Goal: Task Accomplishment & Management: Complete application form

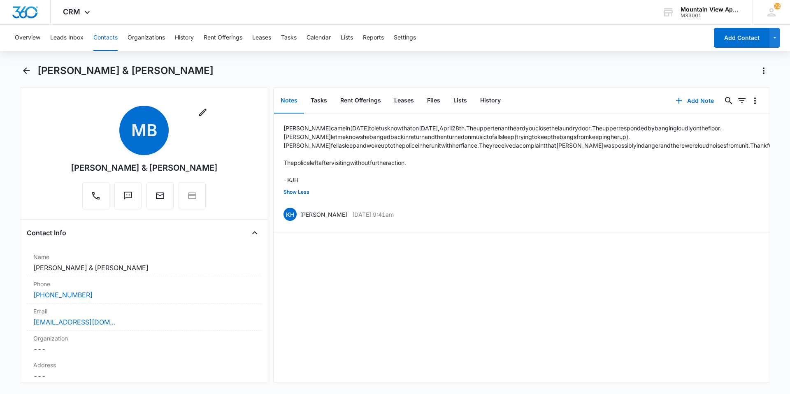
scroll to position [658, 0]
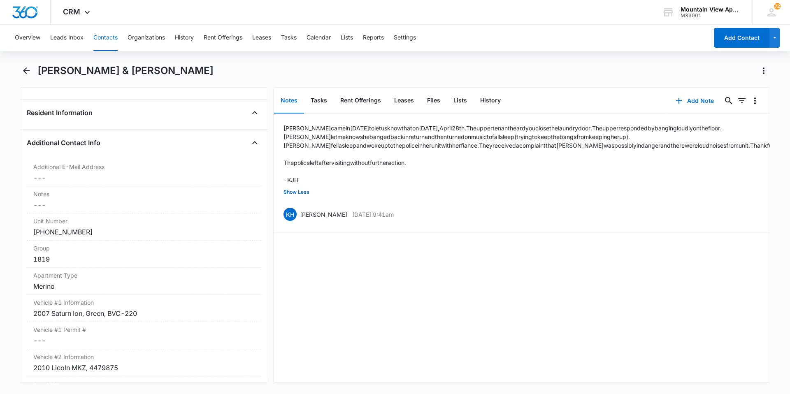
click at [109, 37] on button "Contacts" at bounding box center [105, 38] width 24 height 26
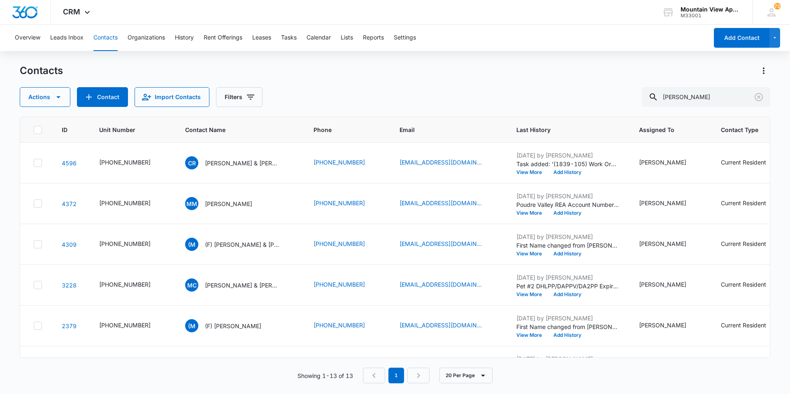
scroll to position [321, 0]
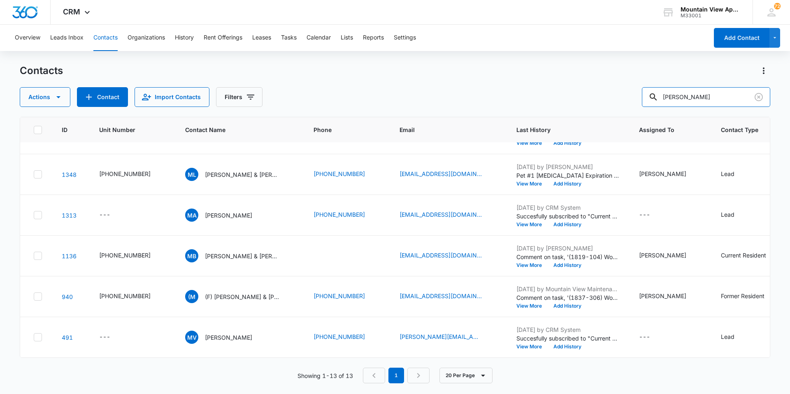
drag, startPoint x: 689, startPoint y: 92, endPoint x: 303, endPoint y: 69, distance: 386.3
click at [321, 63] on div "Overview Leads Inbox Contacts Organizations History Rent Offerings Leases Tasks…" at bounding box center [395, 209] width 790 height 369
type input "gonzzlez"
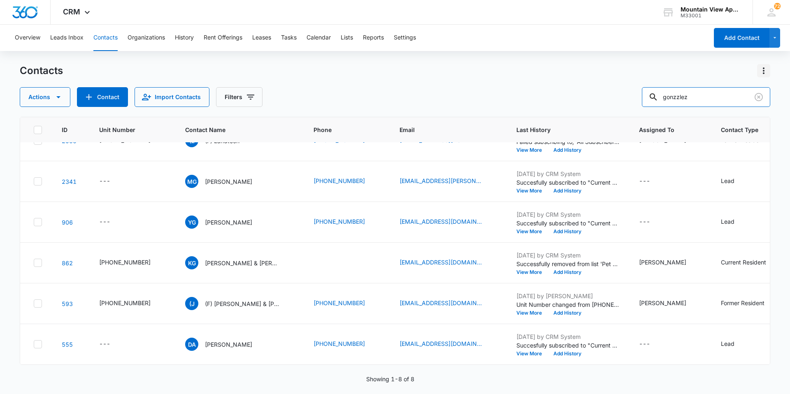
scroll to position [0, 0]
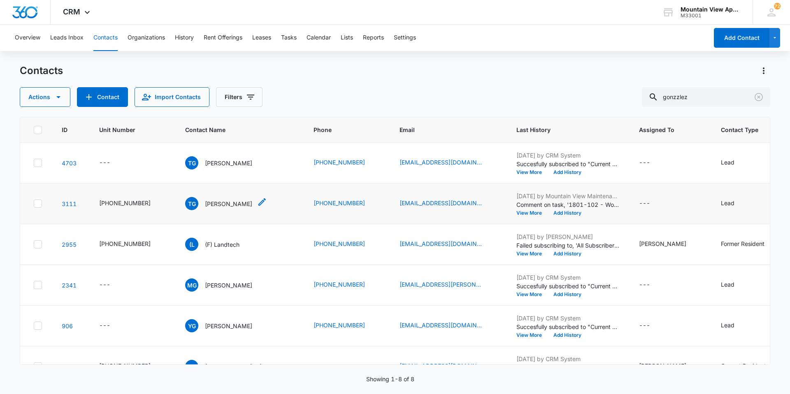
click at [212, 204] on p "[PERSON_NAME]" at bounding box center [228, 204] width 47 height 9
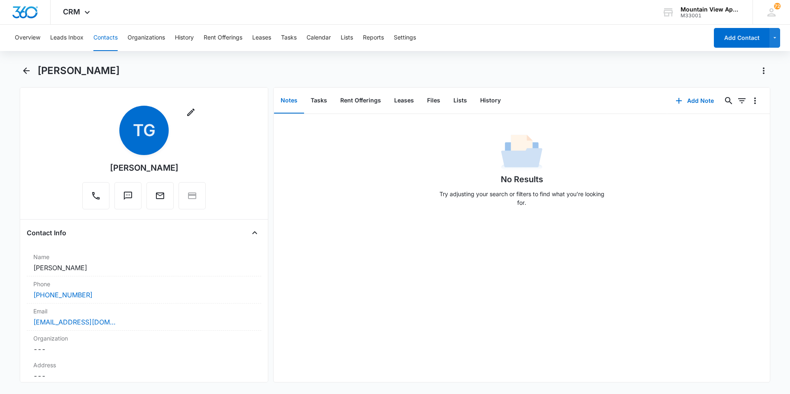
click at [100, 38] on button "Contacts" at bounding box center [105, 38] width 24 height 26
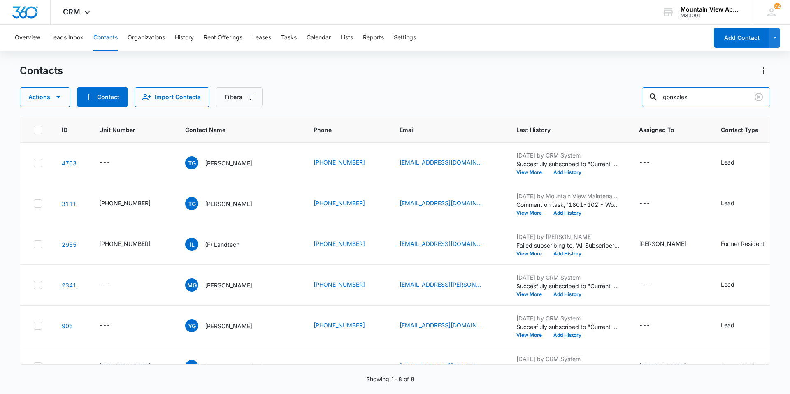
drag, startPoint x: 728, startPoint y: 97, endPoint x: 201, endPoint y: -30, distance: 542.4
click at [201, 0] on html "CRM Apps Reputation Websites Forms CRM Email Social Content Ads Intelligence Fi…" at bounding box center [395, 197] width 790 height 394
type input "lettero"
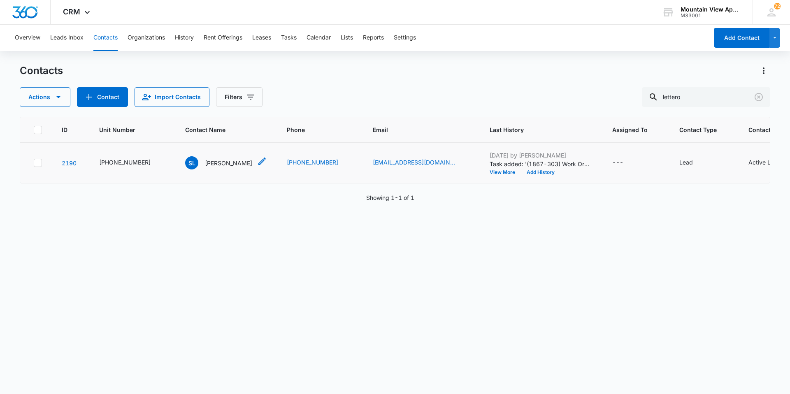
click at [205, 160] on p "[PERSON_NAME]" at bounding box center [228, 163] width 47 height 9
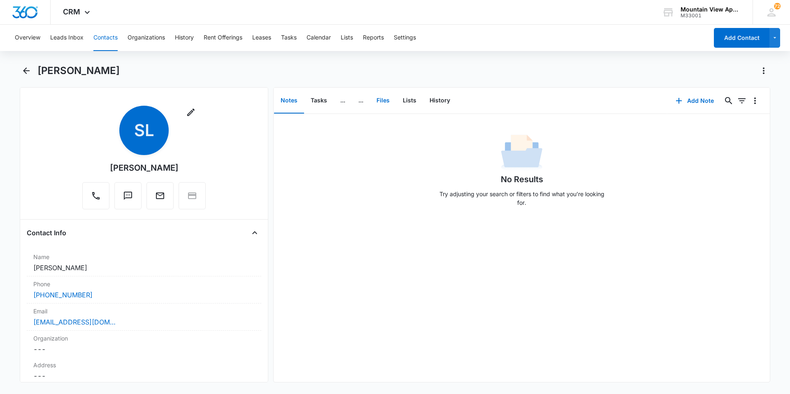
click at [380, 103] on button "Files" at bounding box center [383, 101] width 26 height 26
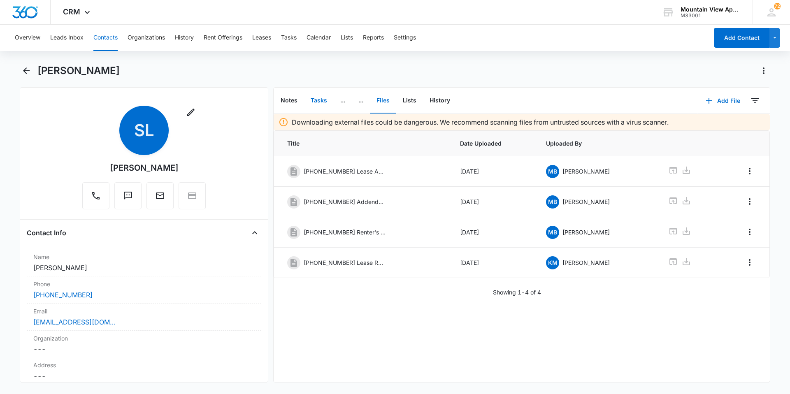
click at [323, 102] on button "Tasks" at bounding box center [319, 101] width 30 height 26
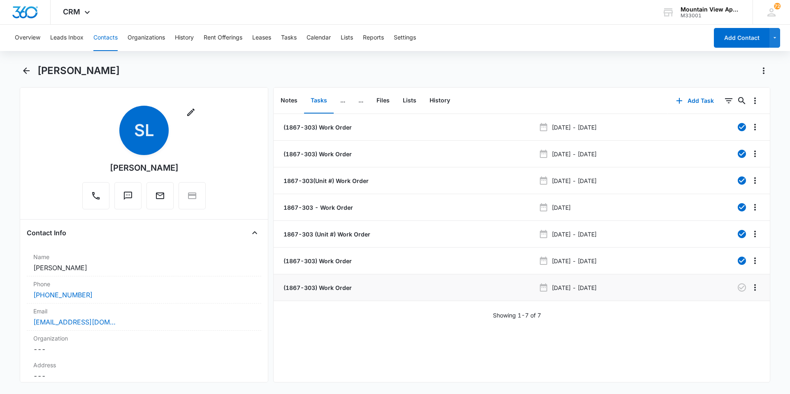
click at [337, 285] on p "(1867-303) Work Order" at bounding box center [317, 288] width 70 height 9
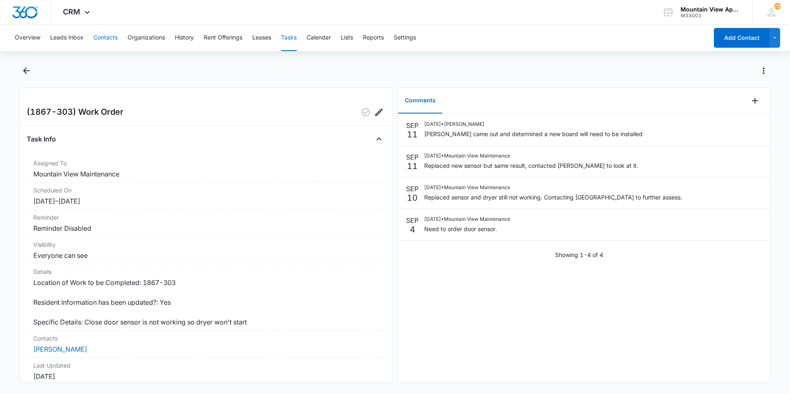
click at [111, 38] on button "Contacts" at bounding box center [105, 38] width 24 height 26
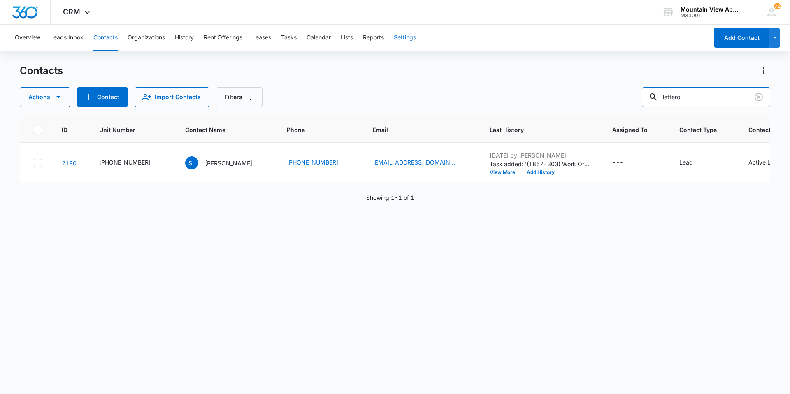
drag, startPoint x: 635, startPoint y: 82, endPoint x: 412, endPoint y: 48, distance: 226.0
click at [408, 46] on div "Overview Leads Inbox Contacts Organizations History Rent Offerings Leases Tasks…" at bounding box center [395, 209] width 790 height 369
type input "[PERSON_NAME]"
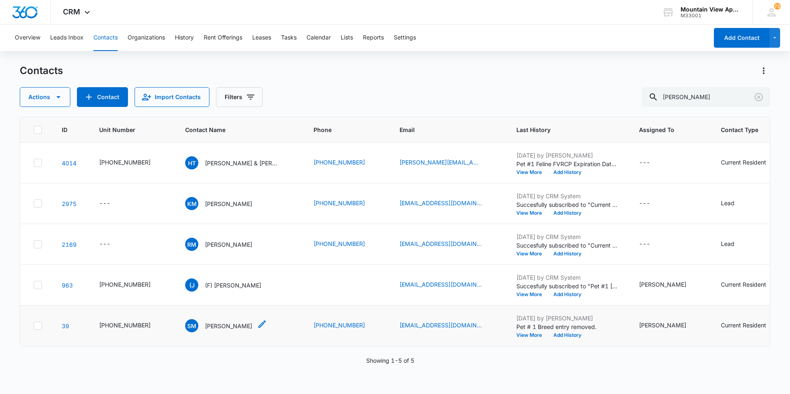
click at [233, 326] on p "[PERSON_NAME]" at bounding box center [228, 326] width 47 height 9
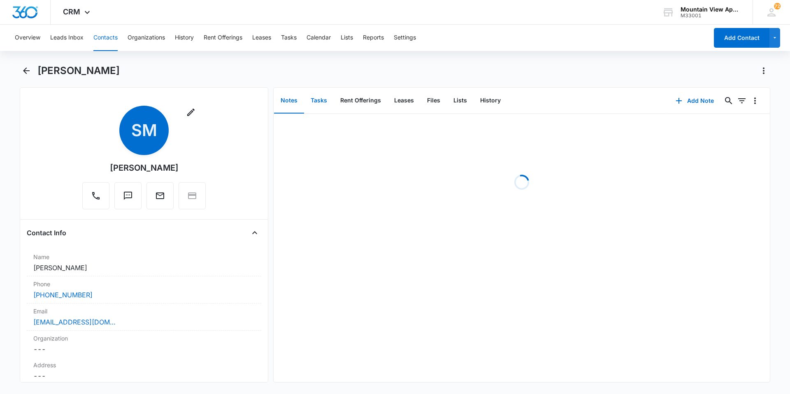
click at [314, 104] on button "Tasks" at bounding box center [319, 101] width 30 height 26
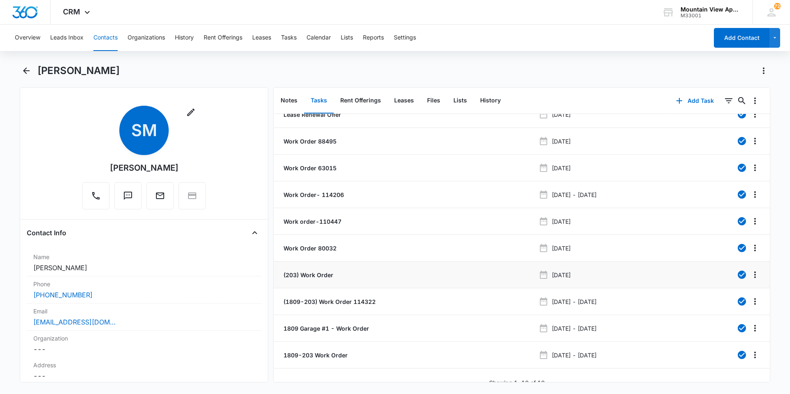
scroll to position [24, 0]
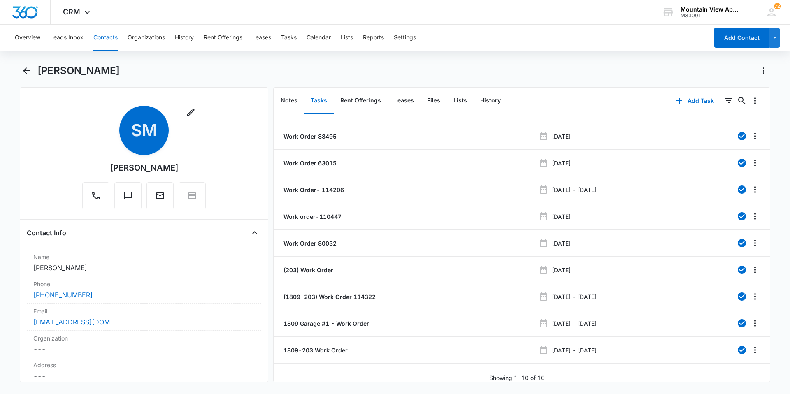
click at [578, 71] on div "[PERSON_NAME]" at bounding box center [403, 70] width 733 height 13
click at [109, 41] on button "Contacts" at bounding box center [105, 38] width 24 height 26
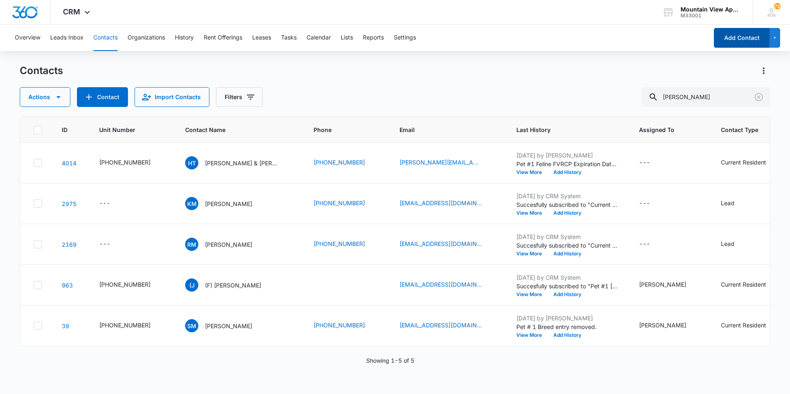
click at [740, 44] on button "Add Contact" at bounding box center [742, 38] width 56 height 20
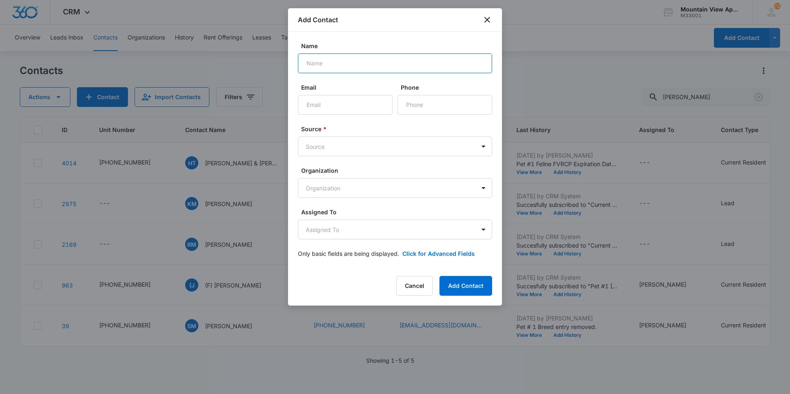
click at [384, 60] on input "Name" at bounding box center [395, 63] width 194 height 20
type input "[PERSON_NAME]"
click at [353, 100] on input "Email" at bounding box center [345, 105] width 95 height 20
type input "[EMAIL_ADDRESS][PERSON_NAME][DOMAIN_NAME]"
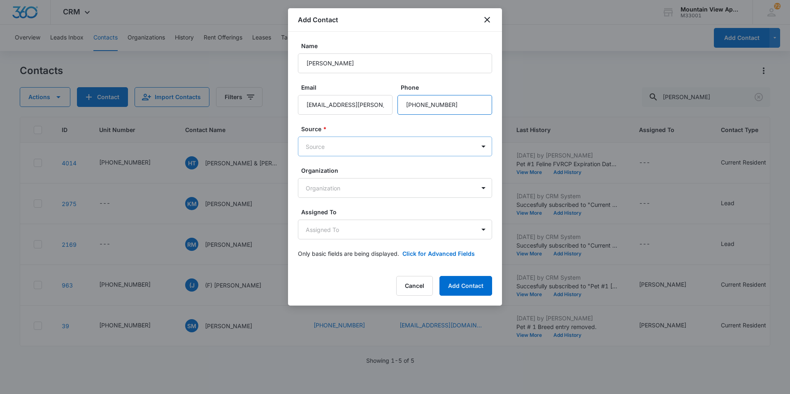
type input "[PHONE_NUMBER]"
click at [476, 150] on body "CRM Apps Reputation Websites Forms CRM Email Social Content Ads Intelligence Fi…" at bounding box center [395, 197] width 790 height 394
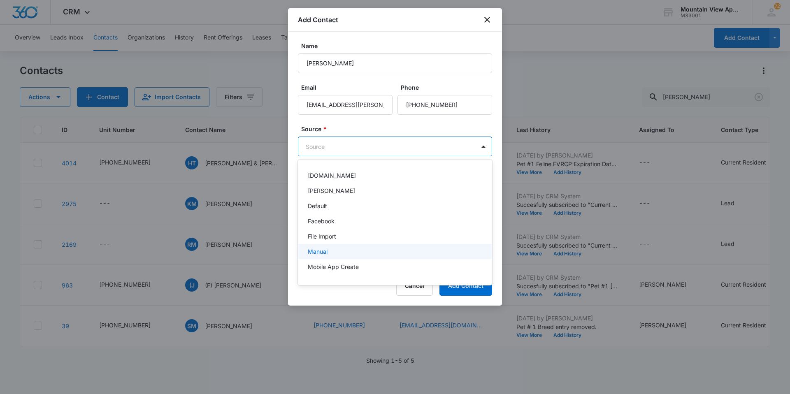
scroll to position [58, 0]
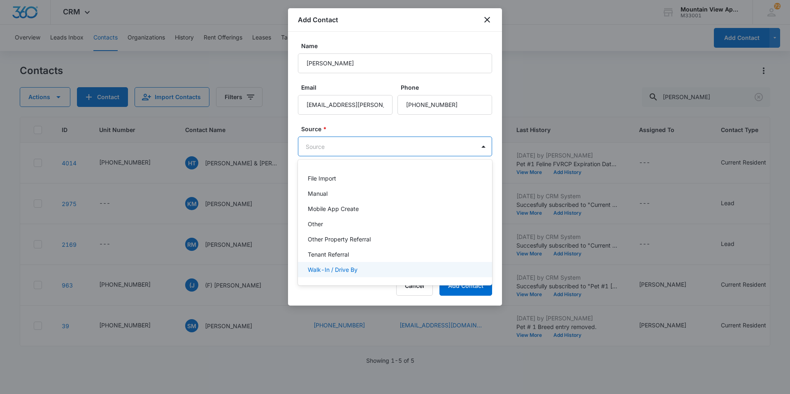
click at [373, 270] on div "Walk-In / Drive By" at bounding box center [394, 269] width 173 height 9
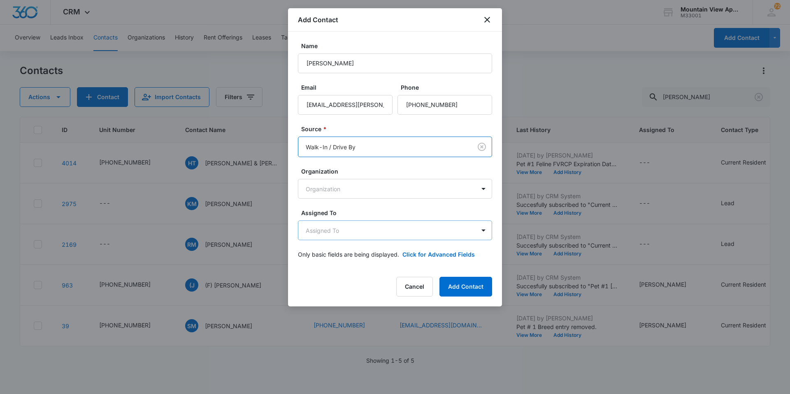
click at [365, 232] on body "CRM Apps Reputation Websites Forms CRM Email Social Content Ads Intelligence Fi…" at bounding box center [395, 197] width 790 height 394
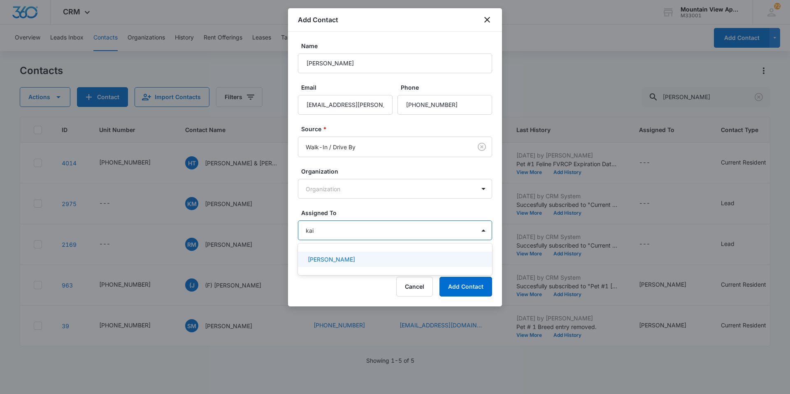
type input "kait"
click at [351, 255] on p "[PERSON_NAME]" at bounding box center [331, 259] width 47 height 9
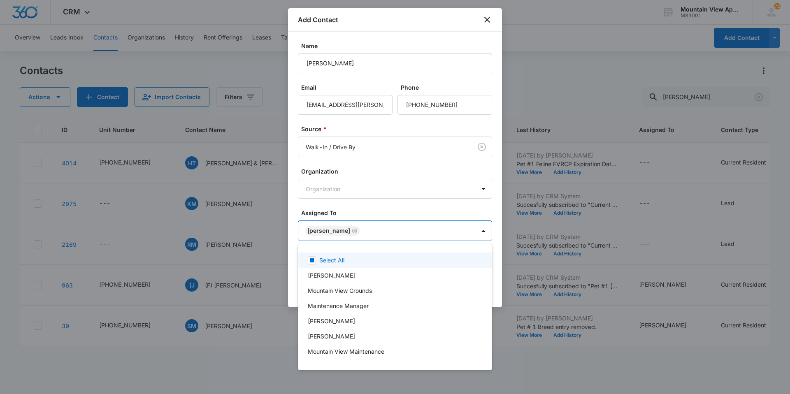
click at [430, 213] on div at bounding box center [395, 197] width 790 height 394
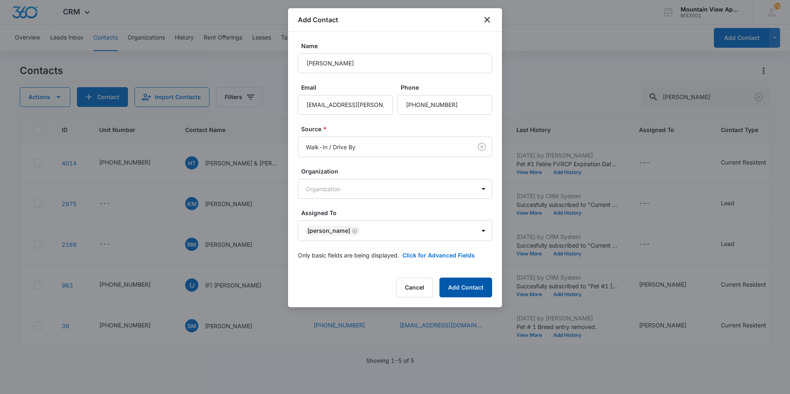
click at [483, 284] on button "Add Contact" at bounding box center [465, 288] width 53 height 20
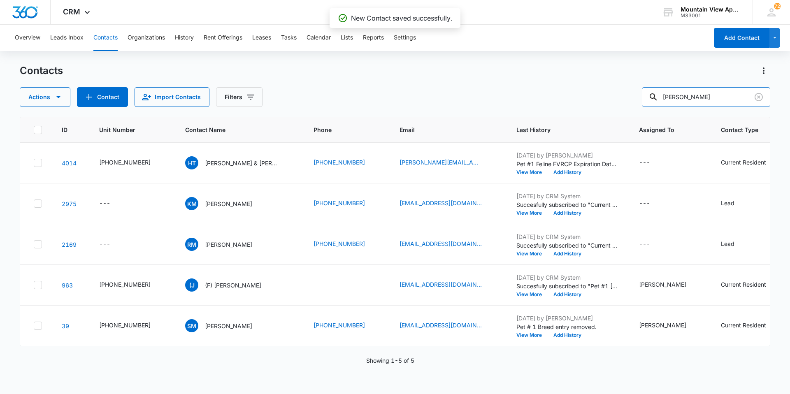
drag, startPoint x: 701, startPoint y: 99, endPoint x: 397, endPoint y: 74, distance: 304.7
click at [397, 74] on div "Contacts Actions Contact Import Contacts Filters [PERSON_NAME]" at bounding box center [395, 85] width 751 height 43
type input "[PERSON_NAME]"
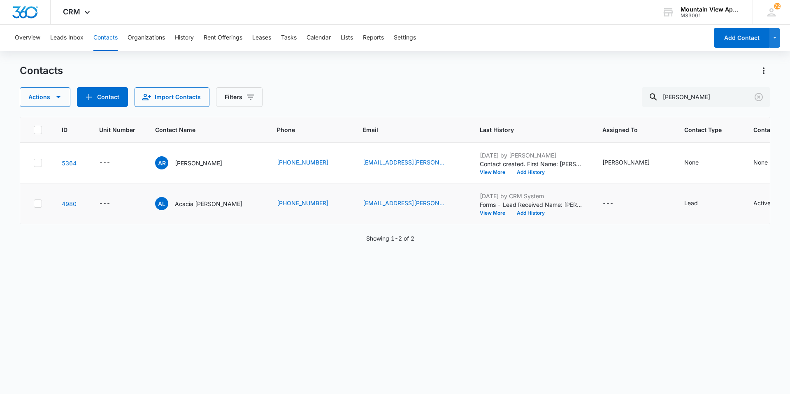
click at [35, 204] on icon at bounding box center [37, 203] width 7 height 7
click at [34, 204] on input "checkbox" at bounding box center [33, 204] width 0 height 0
drag, startPoint x: 146, startPoint y: 207, endPoint x: 100, endPoint y: 316, distance: 118.2
click at [100, 316] on div "ID Unit Number Contact Name Phone Email Last History Assigned To Contact Type C…" at bounding box center [395, 250] width 751 height 267
click at [45, 100] on button "Actions" at bounding box center [45, 97] width 51 height 20
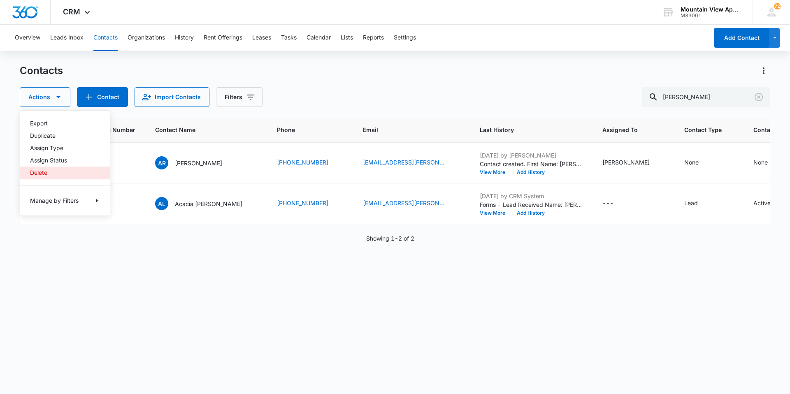
click at [40, 173] on div "Delete" at bounding box center [60, 173] width 60 height 6
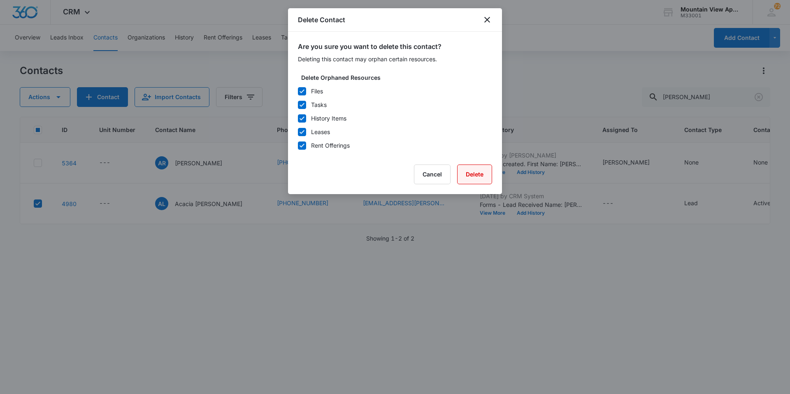
click at [479, 175] on button "Delete" at bounding box center [474, 175] width 35 height 20
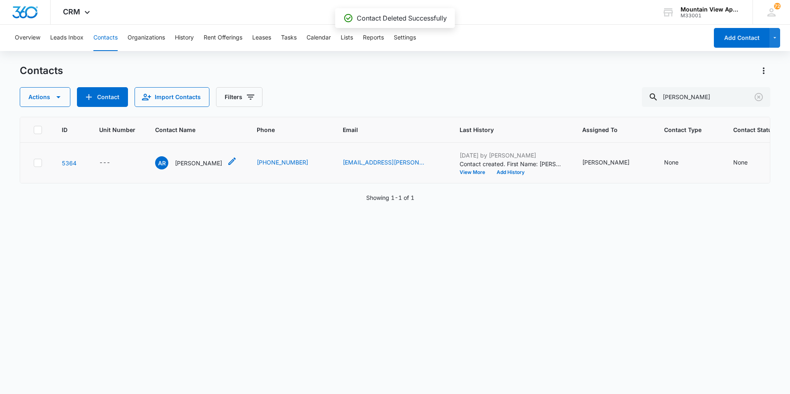
click at [198, 165] on p "[PERSON_NAME]" at bounding box center [198, 163] width 47 height 9
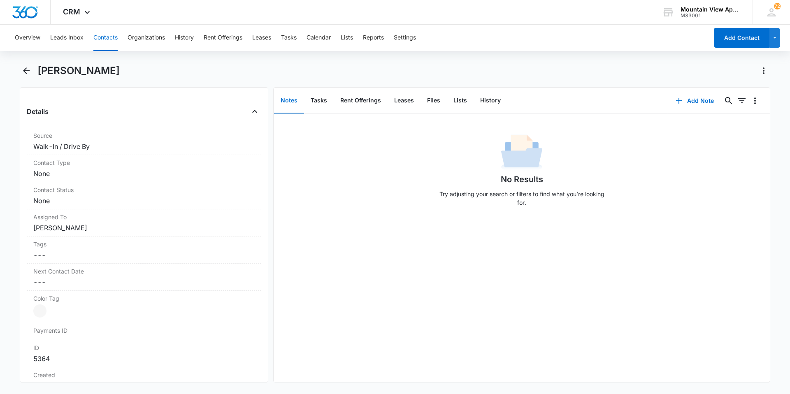
scroll to position [329, 0]
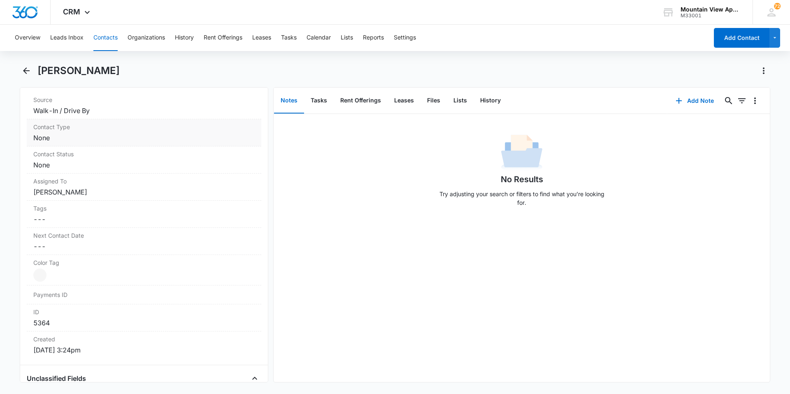
click at [41, 143] on div "Contact Type Cancel Save Changes None" at bounding box center [144, 132] width 235 height 27
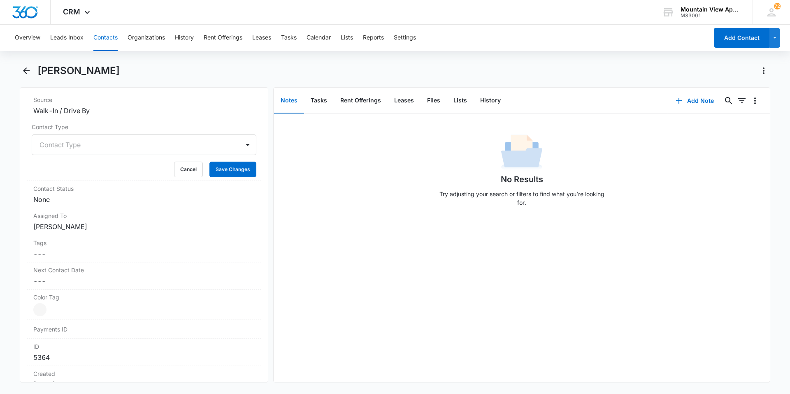
click at [67, 140] on div at bounding box center [134, 145] width 189 height 12
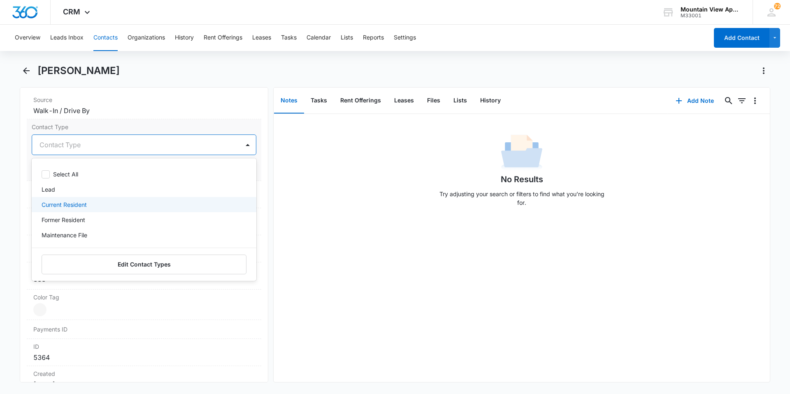
click at [72, 207] on p "Current Resident" at bounding box center [64, 204] width 45 height 9
click at [348, 194] on div "No Results Try adjusting your search or filters to find what you’re looking for." at bounding box center [522, 172] width 496 height 81
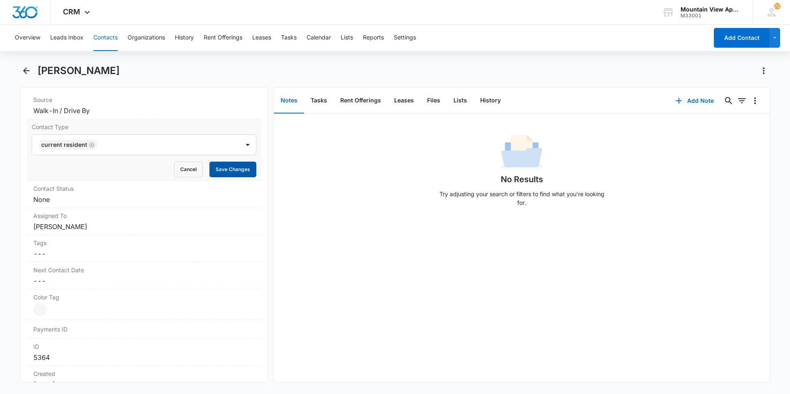
click at [240, 172] on button "Save Changes" at bounding box center [232, 170] width 47 height 16
click at [39, 201] on dd "Cancel Save Changes None" at bounding box center [143, 200] width 221 height 10
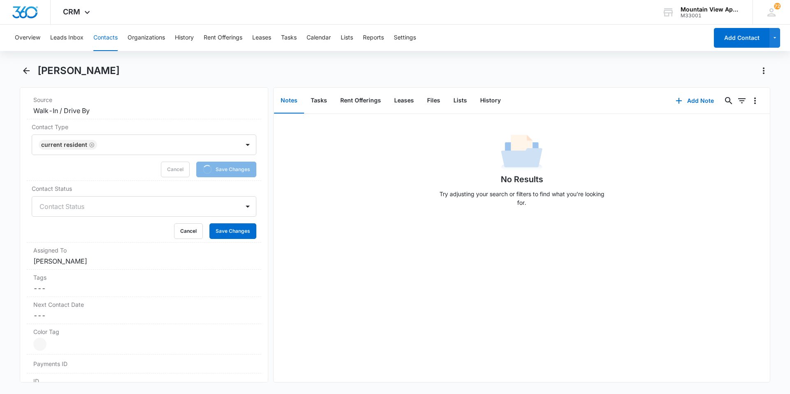
click at [71, 200] on div "Contact Status" at bounding box center [135, 207] width 207 height 20
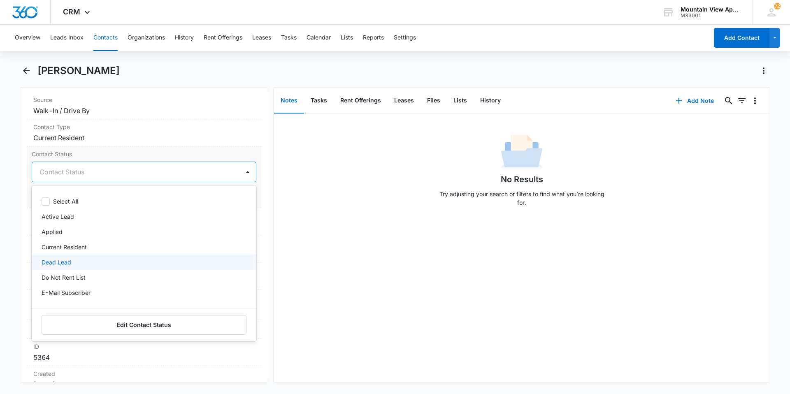
click at [87, 280] on div "Select All Active Lead Applied Current Resident Dead Lead Do Not Rent List E-Ma…" at bounding box center [144, 248] width 225 height 113
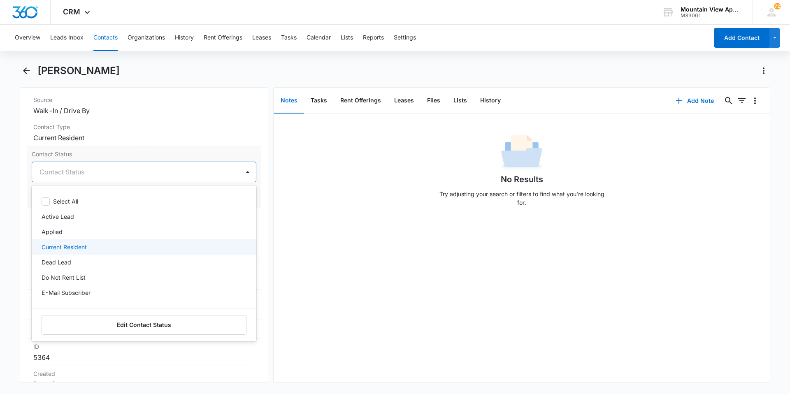
click at [74, 243] on p "Current Resident" at bounding box center [64, 247] width 45 height 9
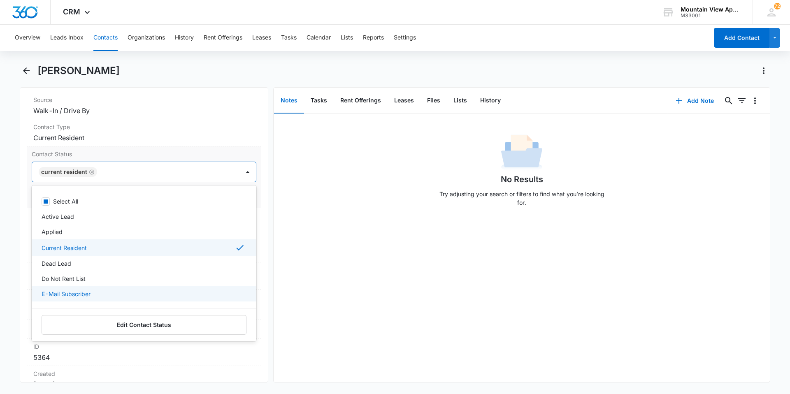
click at [79, 294] on p "E-Mail Subscriber" at bounding box center [66, 294] width 49 height 9
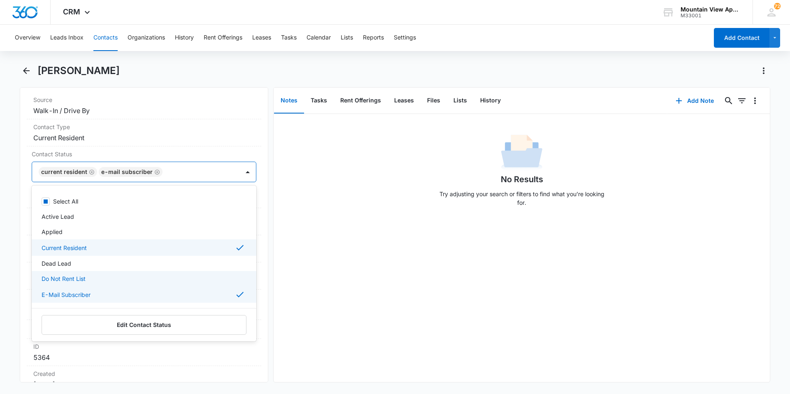
click at [339, 241] on div "No Results Try adjusting your search or filters to find what you’re looking for." at bounding box center [522, 248] width 496 height 268
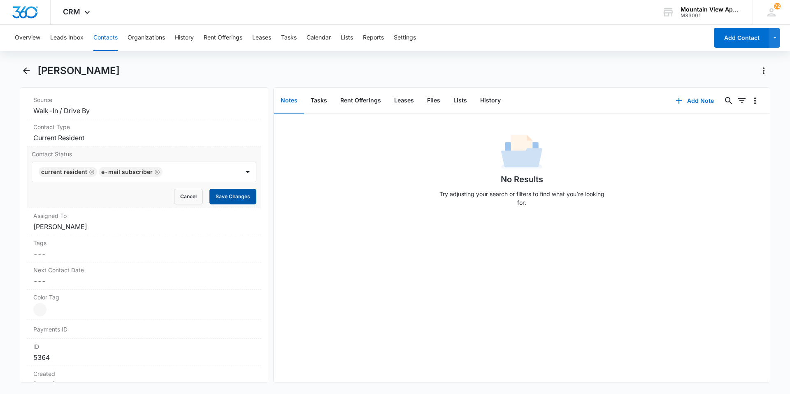
click at [229, 196] on button "Save Changes" at bounding box center [232, 197] width 47 height 16
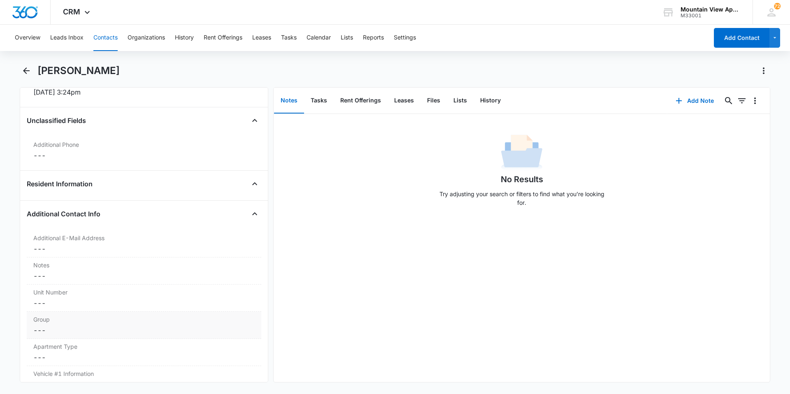
scroll to position [583, 0]
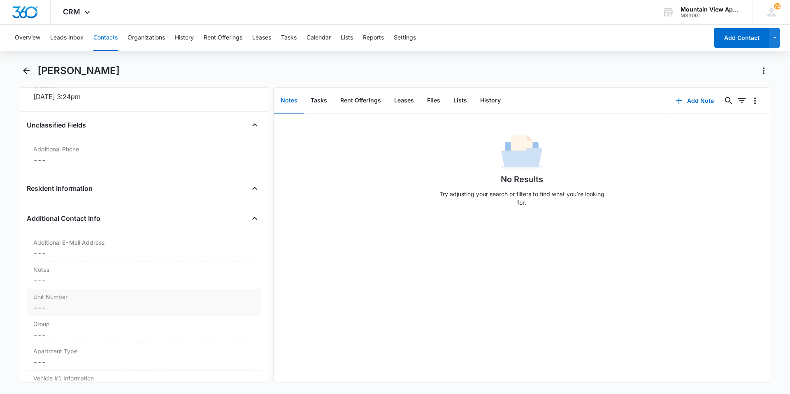
click at [45, 314] on div "Unit Number Cancel Save Changes ---" at bounding box center [144, 302] width 235 height 27
click at [58, 314] on input "Unit Number" at bounding box center [144, 315] width 225 height 20
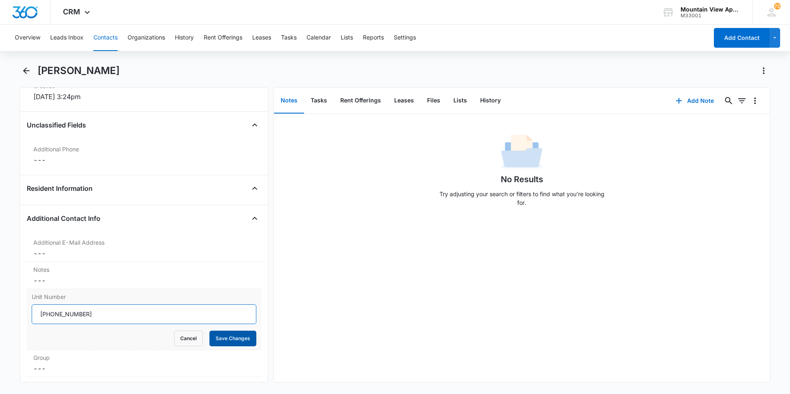
type input "[PHONE_NUMBER]"
click at [241, 337] on button "Save Changes" at bounding box center [232, 339] width 47 height 16
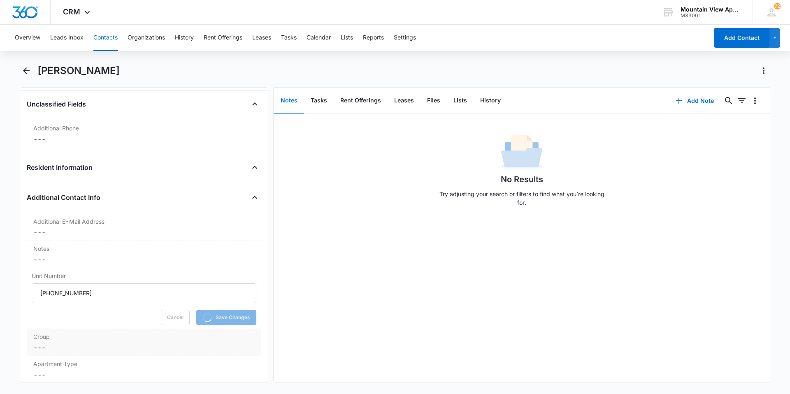
scroll to position [624, 0]
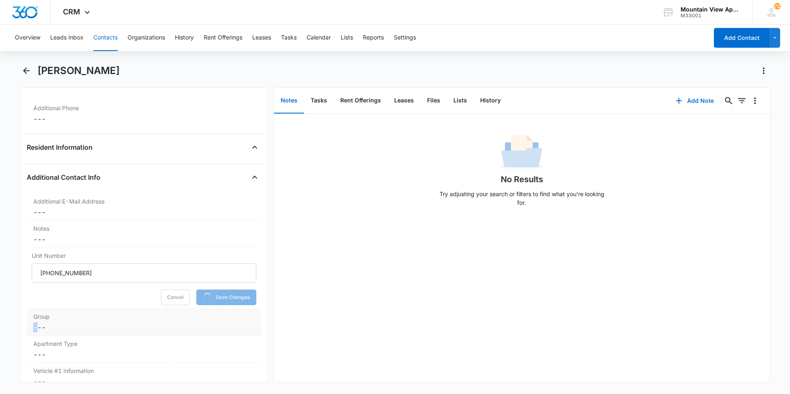
click at [36, 326] on dd "Cancel Save Changes ---" at bounding box center [143, 328] width 221 height 10
click at [54, 333] on div "Group Cancel Save Changes" at bounding box center [144, 305] width 235 height 61
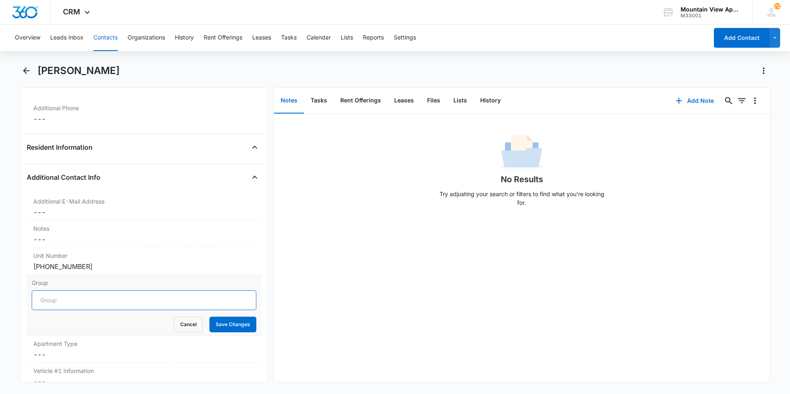
click at [46, 305] on input "Group" at bounding box center [144, 301] width 225 height 20
type input "1823"
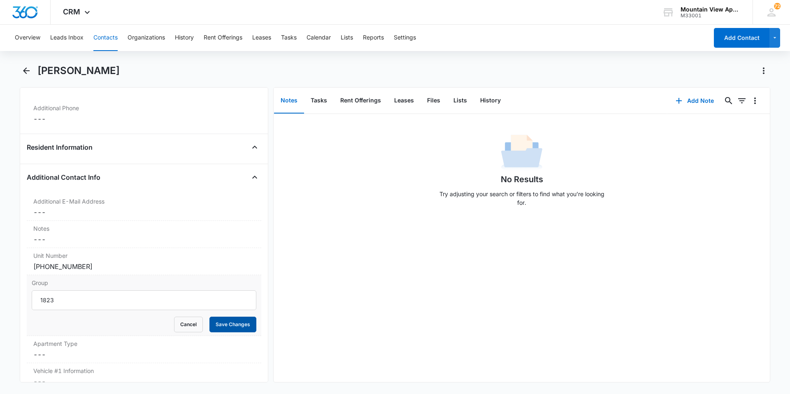
click at [225, 326] on button "Save Changes" at bounding box center [232, 325] width 47 height 16
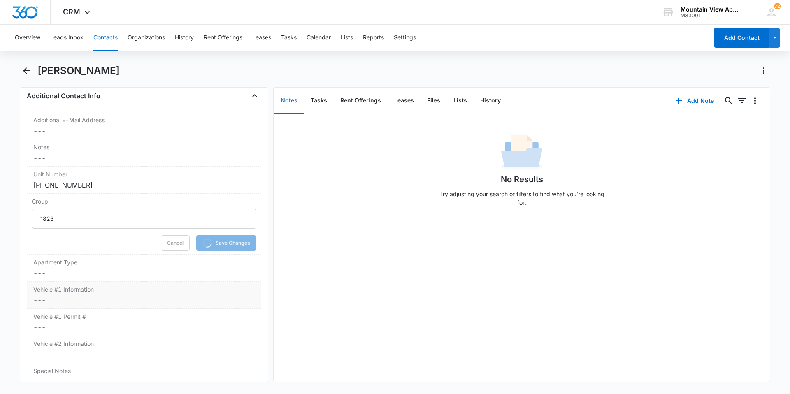
scroll to position [706, 0]
click at [41, 271] on dd "Cancel Save Changes ---" at bounding box center [143, 272] width 221 height 10
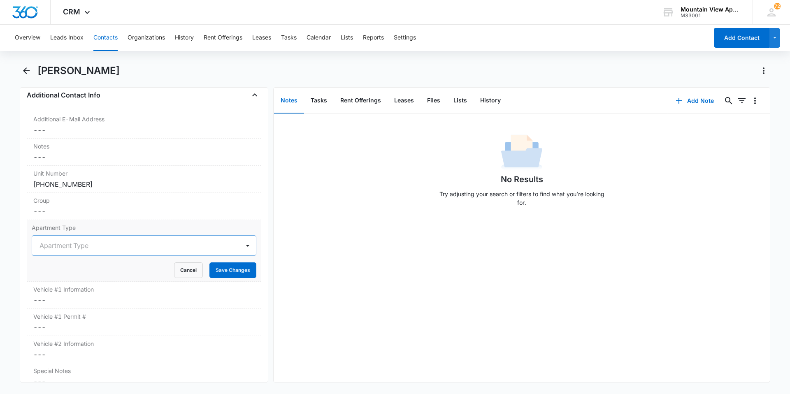
click at [51, 244] on div at bounding box center [134, 246] width 189 height 12
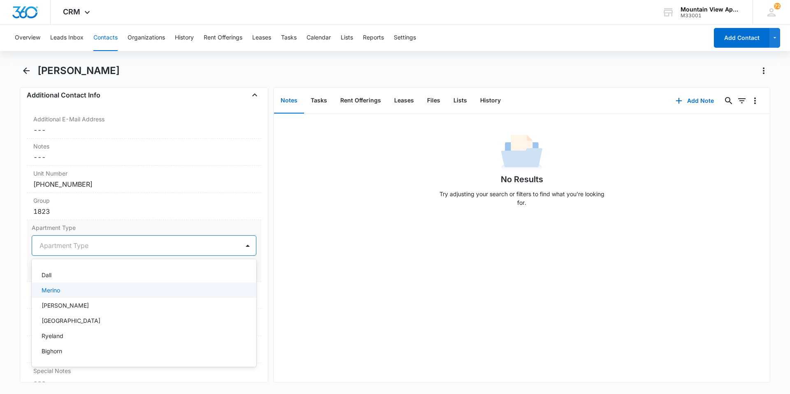
click at [60, 285] on div "Merino" at bounding box center [144, 290] width 225 height 15
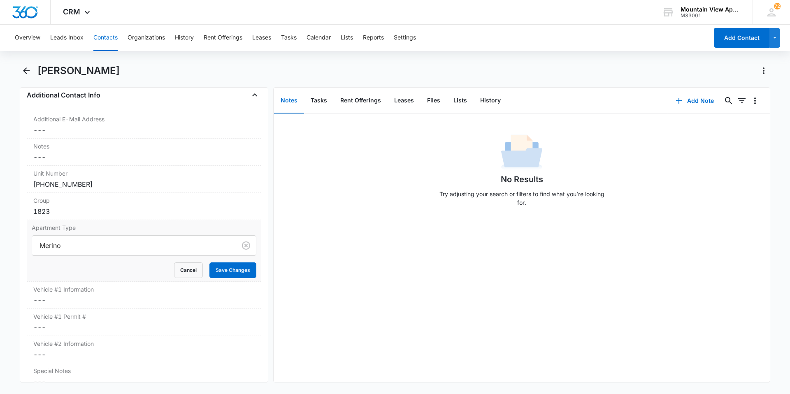
drag, startPoint x: 400, startPoint y: 247, endPoint x: 258, endPoint y: 279, distance: 145.5
click at [398, 248] on div "No Results Try adjusting your search or filters to find what you’re looking for." at bounding box center [522, 248] width 496 height 268
click at [228, 270] on button "Save Changes" at bounding box center [232, 271] width 47 height 16
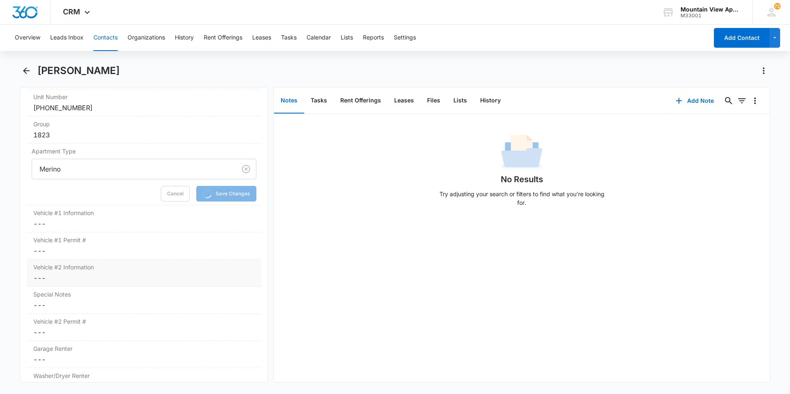
scroll to position [871, 0]
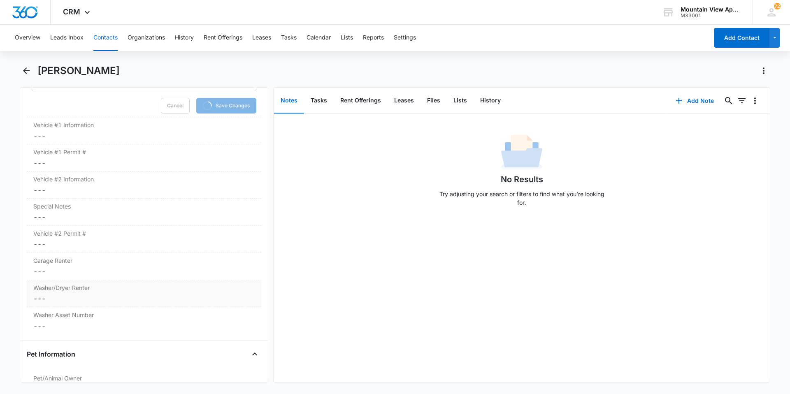
click at [39, 296] on dd "Cancel Save Changes ---" at bounding box center [143, 299] width 221 height 10
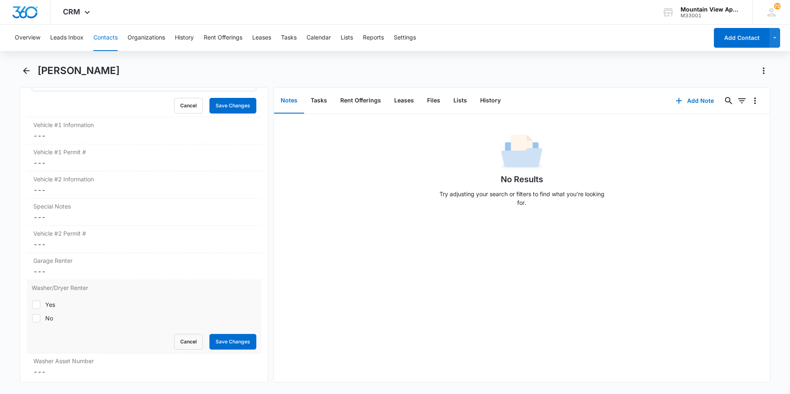
click at [39, 315] on icon at bounding box center [36, 318] width 7 height 7
click at [32, 318] on input "No" at bounding box center [32, 318] width 0 height 0
checkbox input "true"
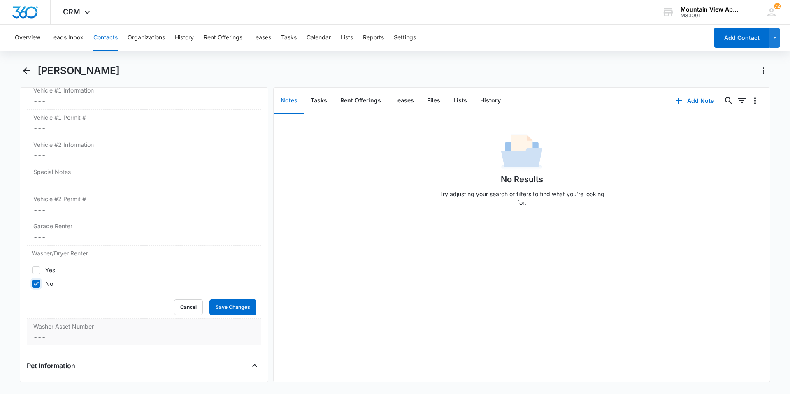
scroll to position [858, 0]
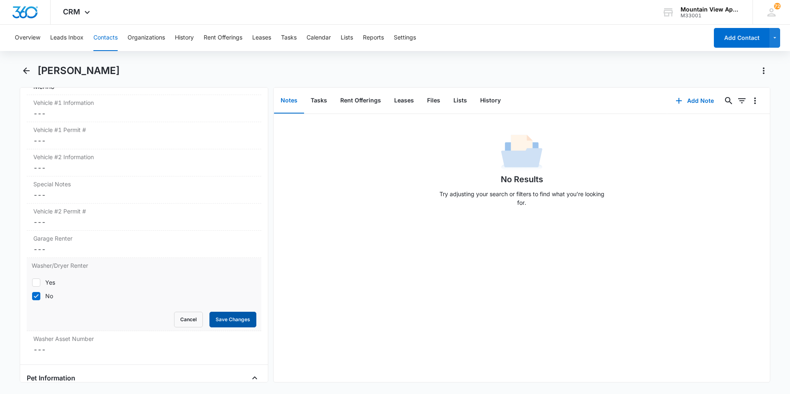
click at [230, 324] on button "Save Changes" at bounding box center [232, 320] width 47 height 16
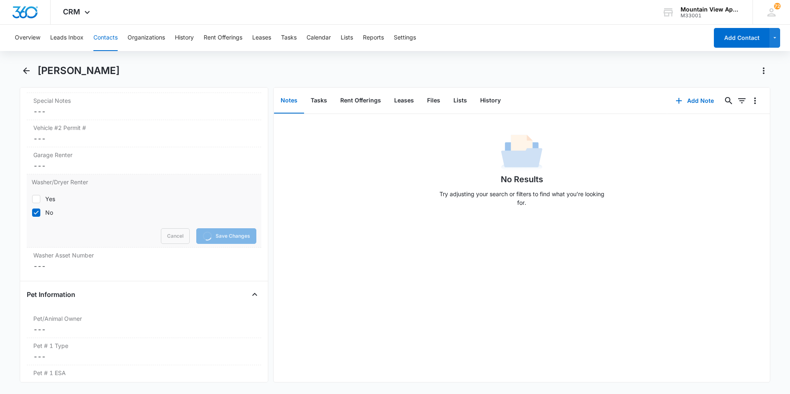
scroll to position [1023, 0]
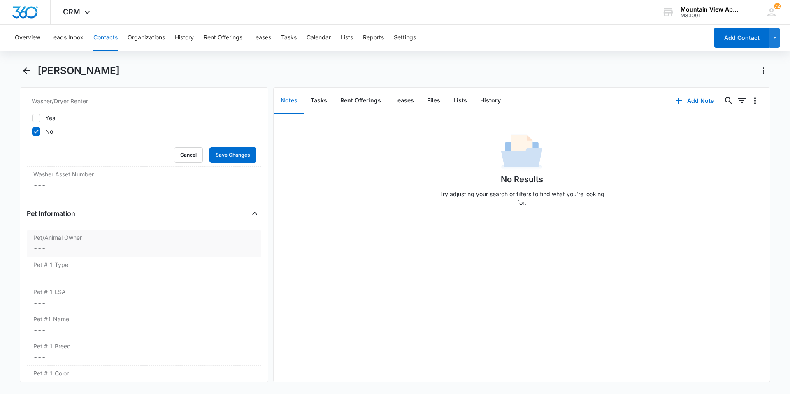
click at [42, 247] on dd "Cancel Save Changes ---" at bounding box center [143, 249] width 221 height 10
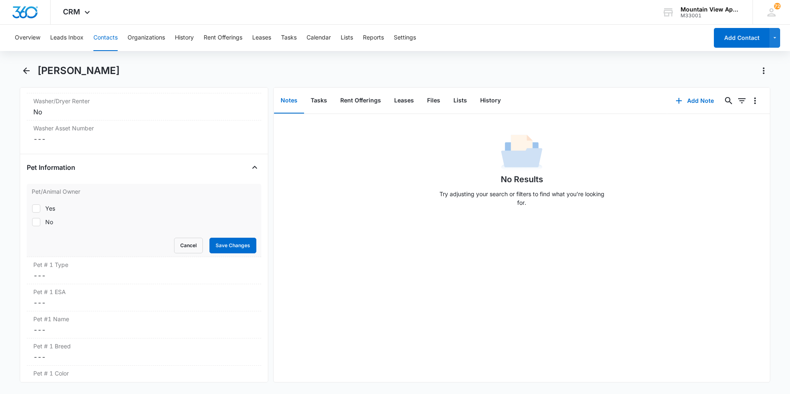
click at [35, 225] on icon at bounding box center [36, 222] width 7 height 7
click at [32, 222] on input "No" at bounding box center [32, 222] width 0 height 0
checkbox input "true"
click at [240, 245] on button "Save Changes" at bounding box center [232, 246] width 47 height 16
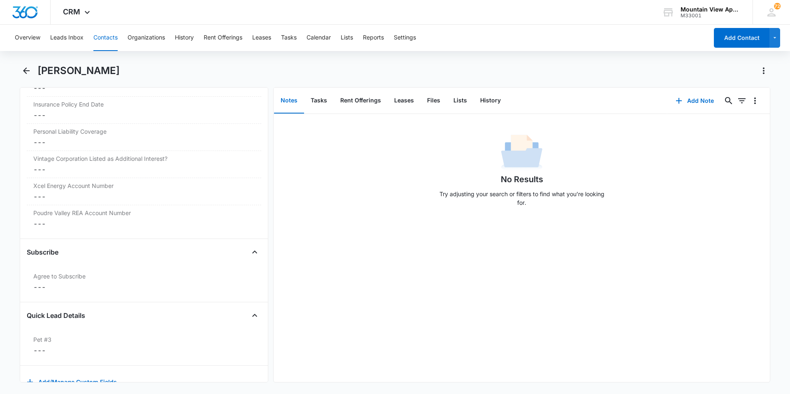
scroll to position [1882, 0]
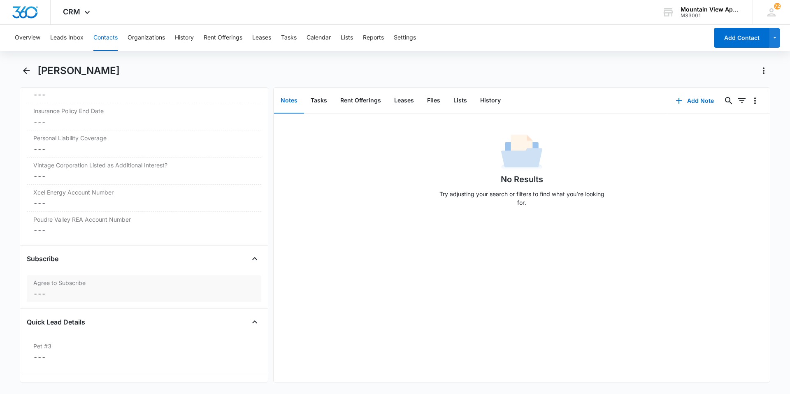
click at [42, 295] on dd "Cancel Save Changes ---" at bounding box center [143, 294] width 221 height 10
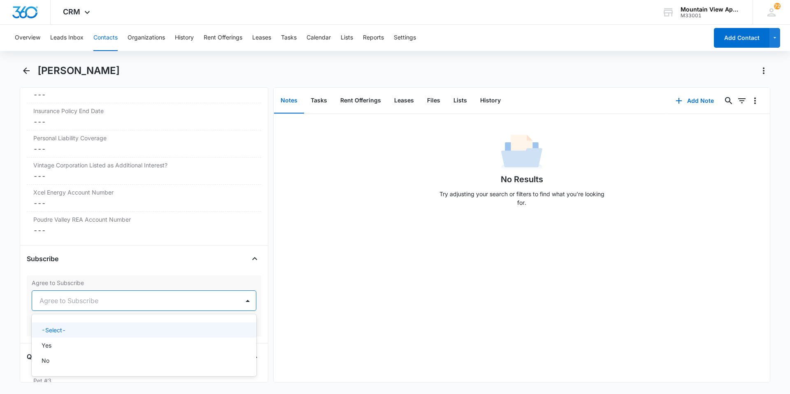
click at [40, 303] on input "text" at bounding box center [41, 301] width 2 height 10
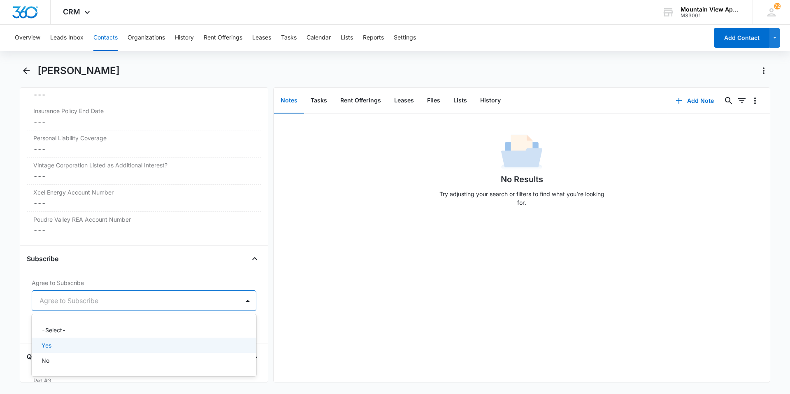
drag, startPoint x: 59, startPoint y: 345, endPoint x: 72, endPoint y: 344, distance: 13.2
click at [60, 345] on div "Yes" at bounding box center [143, 345] width 203 height 9
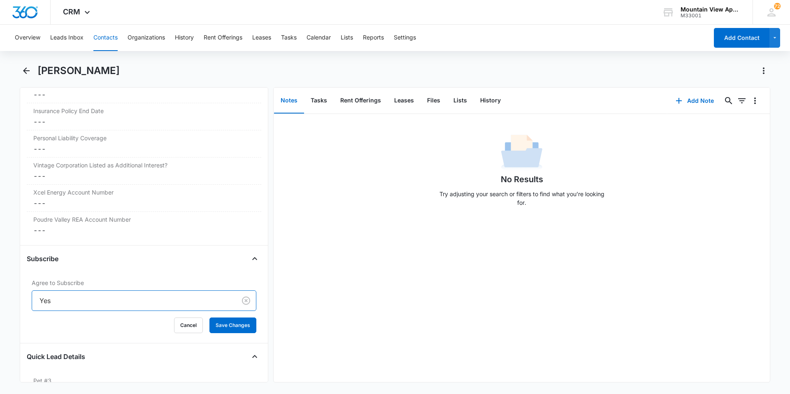
click at [371, 320] on div "No Results Try adjusting your search or filters to find what you’re looking for." at bounding box center [522, 248] width 496 height 268
click at [223, 323] on button "Save Changes" at bounding box center [232, 326] width 47 height 16
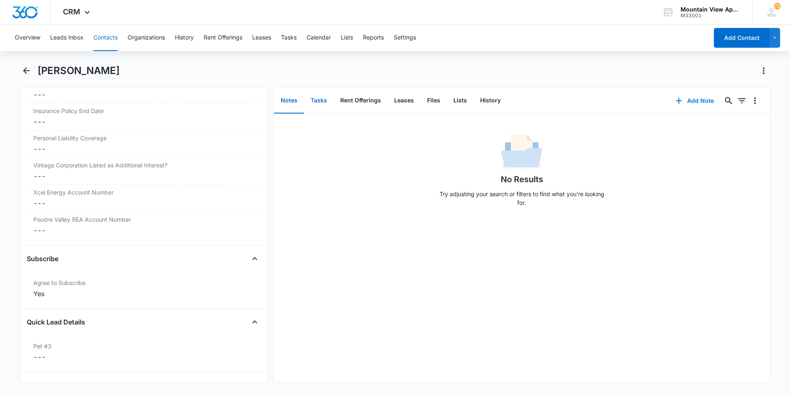
click at [314, 100] on button "Tasks" at bounding box center [319, 101] width 30 height 26
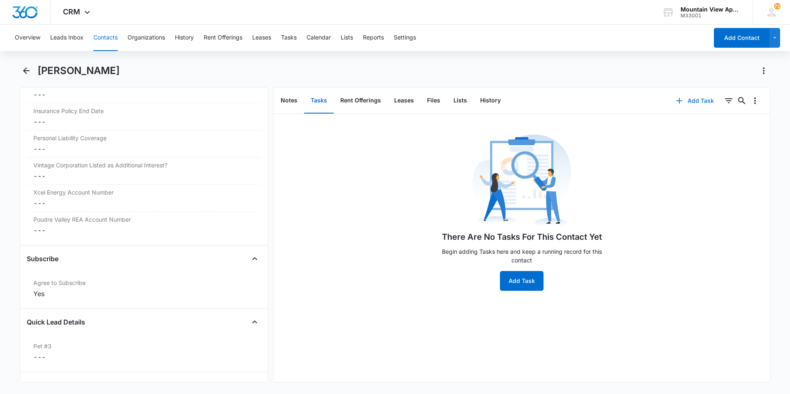
click at [679, 100] on icon "button" at bounding box center [679, 101] width 10 height 10
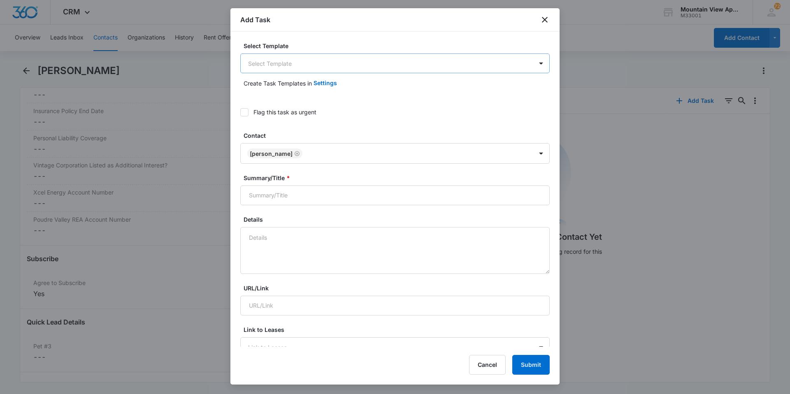
click at [291, 56] on body "CRM Apps Reputation Websites Forms CRM Email Social Content Ads Intelligence Fi…" at bounding box center [395, 197] width 790 height 394
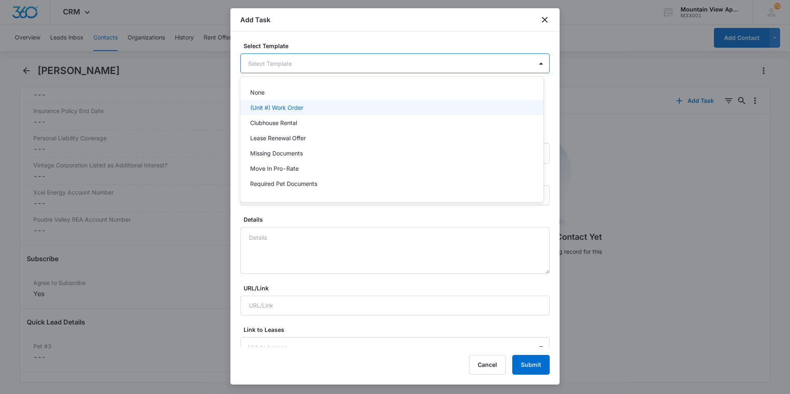
click at [281, 105] on p "(Unit #) Work Order" at bounding box center [276, 107] width 53 height 9
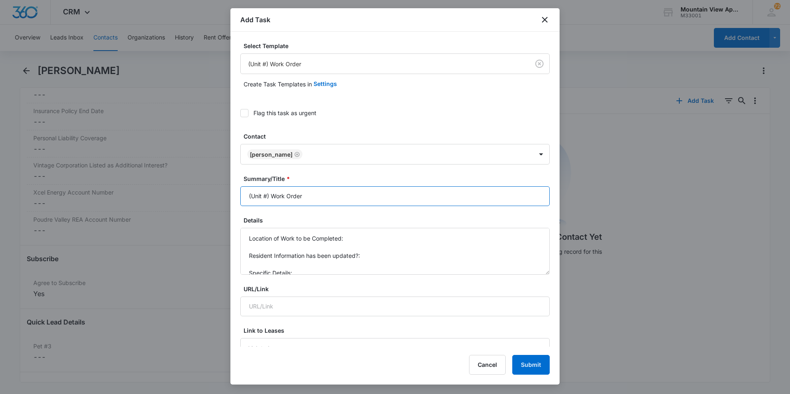
click at [267, 196] on input "(Unit #) Work Order" at bounding box center [394, 196] width 309 height 20
click at [280, 197] on input "(1823-306) Work Order" at bounding box center [394, 196] width 309 height 20
click at [372, 195] on input "(1823-306) Remove W/D Work Order" at bounding box center [394, 196] width 309 height 20
type input "(1823-306) Remove W/D Work Order 10/18"
click at [365, 237] on textarea "Location of Work to be Completed: Resident Information has been updated?: Speci…" at bounding box center [394, 251] width 309 height 47
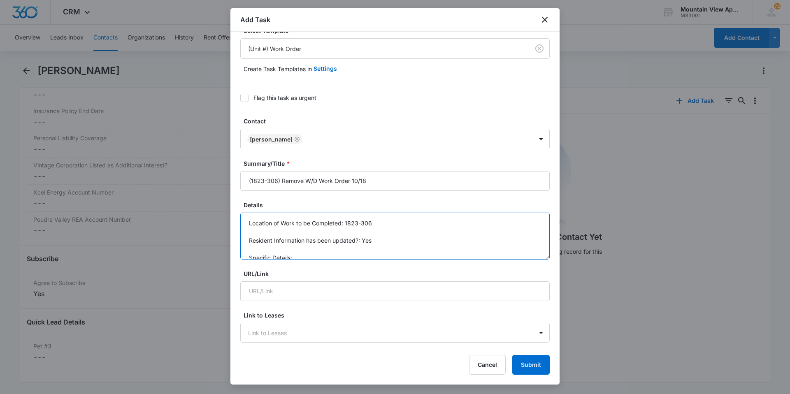
scroll to position [41, 0]
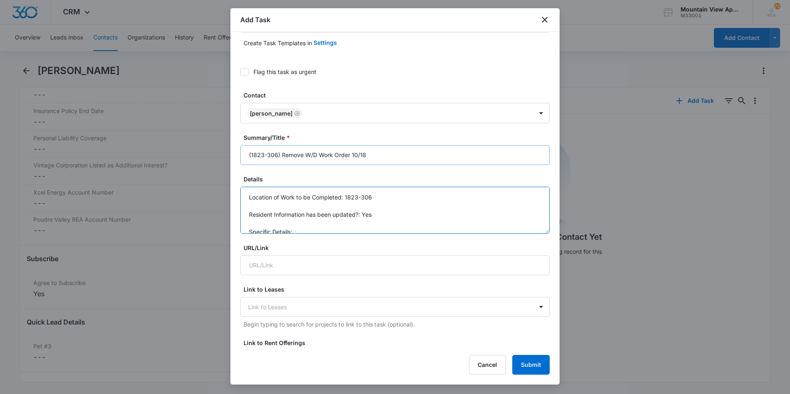
type textarea "Location of Work to be Completed: 1823-306 Resident Information has been update…"
click at [377, 152] on input "(1823-306) Remove W/D Work Order 10/18" at bounding box center [394, 155] width 309 height 20
type input "(1823-306) Remove W/D Work Order 10/17"
click at [296, 231] on textarea "Location of Work to be Completed: 1823-306 Resident Information has been update…" at bounding box center [394, 210] width 309 height 47
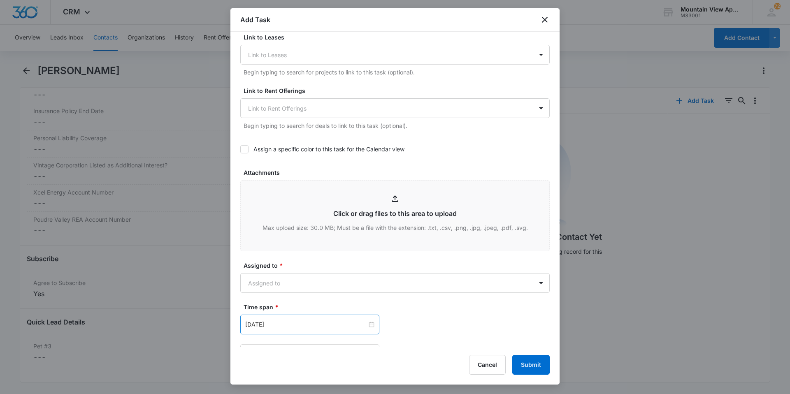
scroll to position [370, 0]
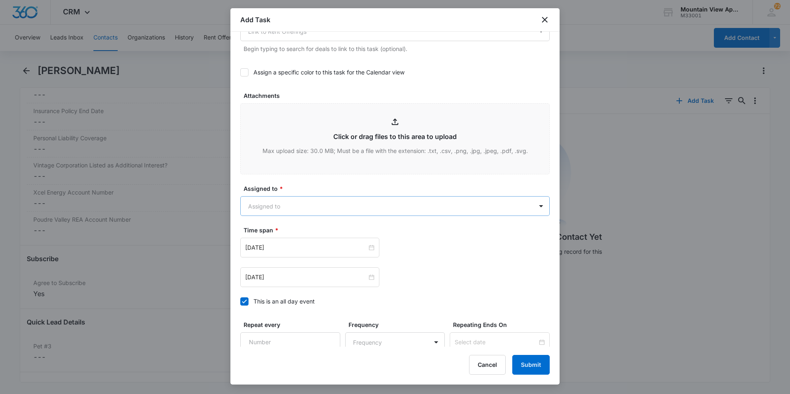
type textarea "Location of Work to be Completed: 1823-306 Resident Information has been update…"
click at [328, 200] on body "CRM Apps Reputation Websites Forms CRM Email Social Content Ads Intelligence Fi…" at bounding box center [395, 197] width 790 height 394
type input "mount"
click at [328, 250] on div "Mountain View Maintenance" at bounding box center [391, 250] width 282 height 9
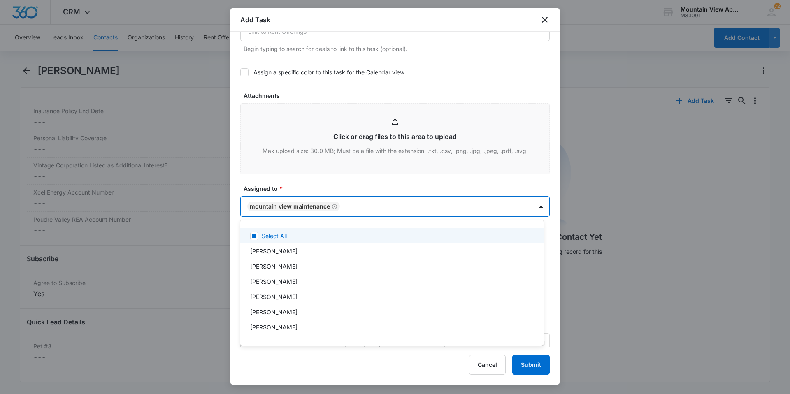
click at [328, 181] on div at bounding box center [395, 197] width 790 height 394
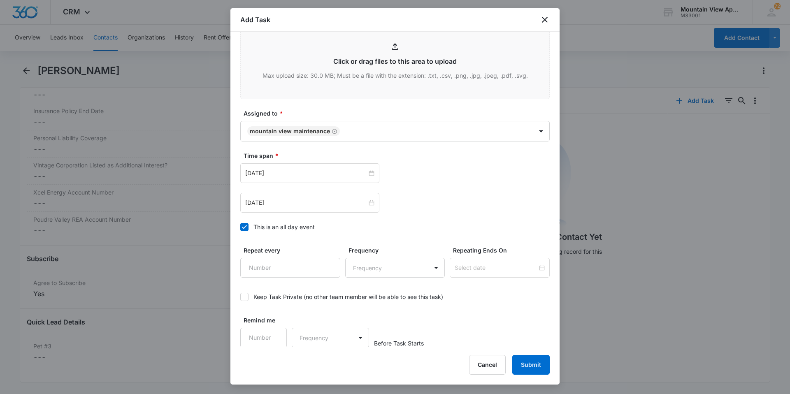
scroll to position [446, 0]
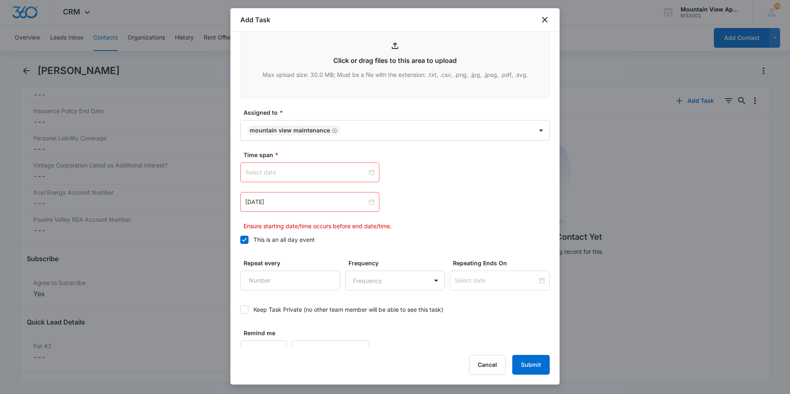
click at [370, 175] on div at bounding box center [309, 172] width 129 height 9
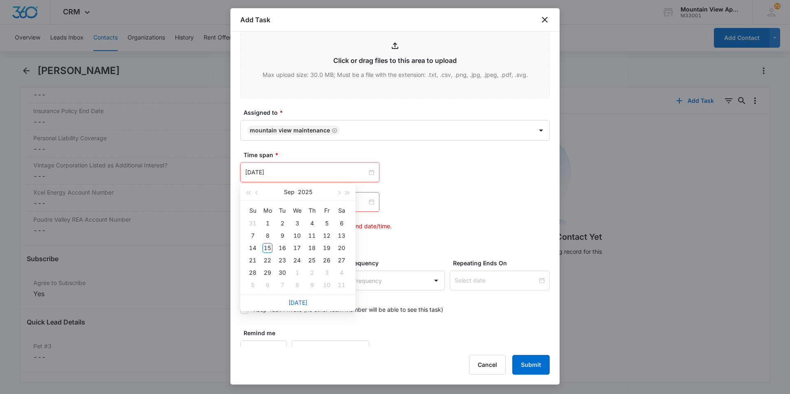
type input "[DATE]"
click at [299, 304] on link "[DATE]" at bounding box center [297, 302] width 19 height 7
type input "[DATE]"
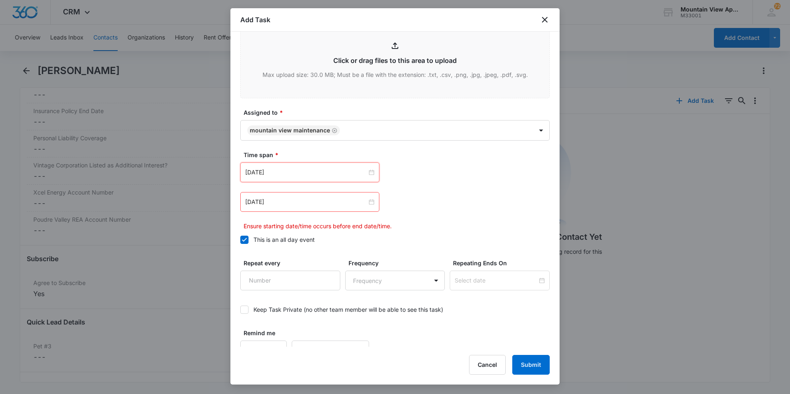
click at [372, 202] on div "[DATE]" at bounding box center [309, 202] width 139 height 20
click at [367, 201] on div at bounding box center [309, 202] width 129 height 9
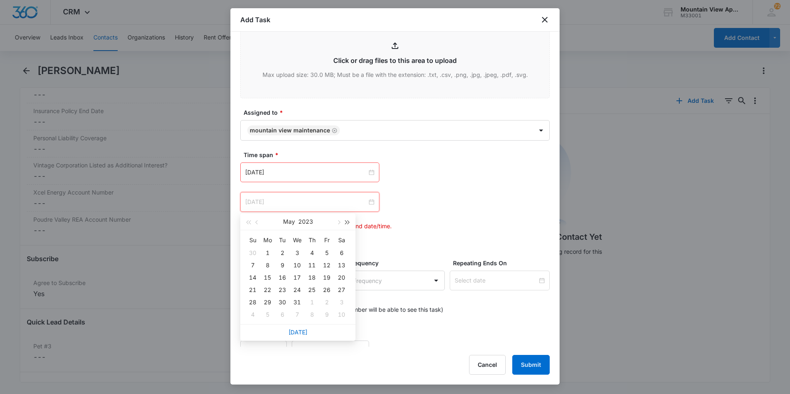
type input "[DATE]"
click at [304, 330] on link "[DATE]" at bounding box center [297, 332] width 19 height 7
type input "[DATE]"
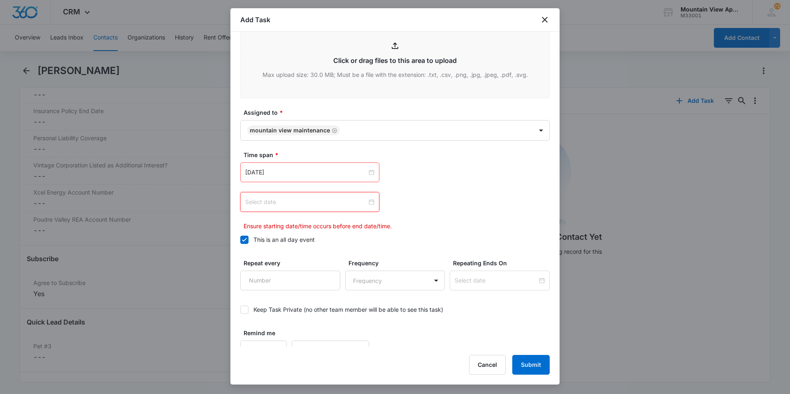
click at [367, 201] on div at bounding box center [309, 202] width 129 height 9
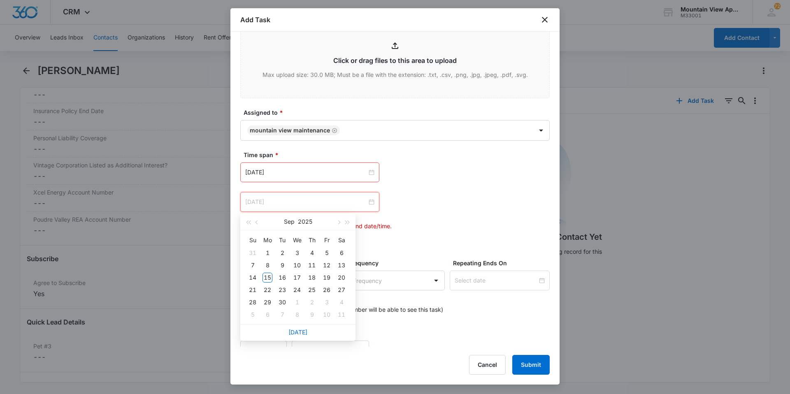
type input "[DATE]"
click at [335, 220] on button "button" at bounding box center [338, 222] width 9 height 16
type input "[DATE]"
click at [330, 278] on div "17" at bounding box center [327, 278] width 10 height 10
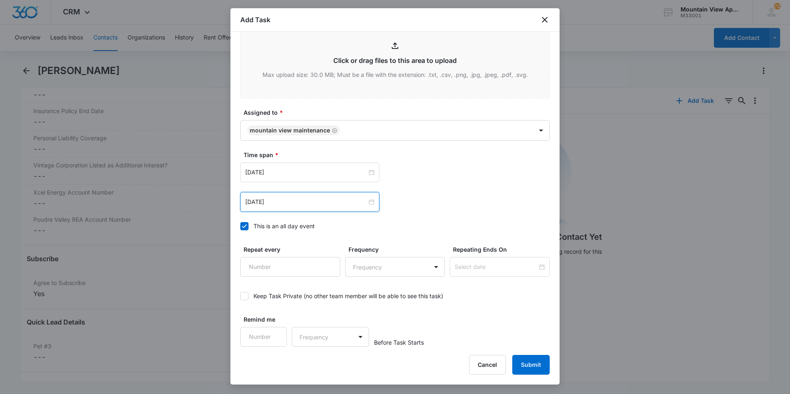
click at [495, 184] on div "[DATE] [DATE] Su Mo Tu We Th Fr Sa 31 1 2 3 4 5 6 7 8 9 10 11 12 13 14 15 16 17…" at bounding box center [394, 187] width 309 height 49
click at [538, 366] on button "Submit" at bounding box center [530, 365] width 37 height 20
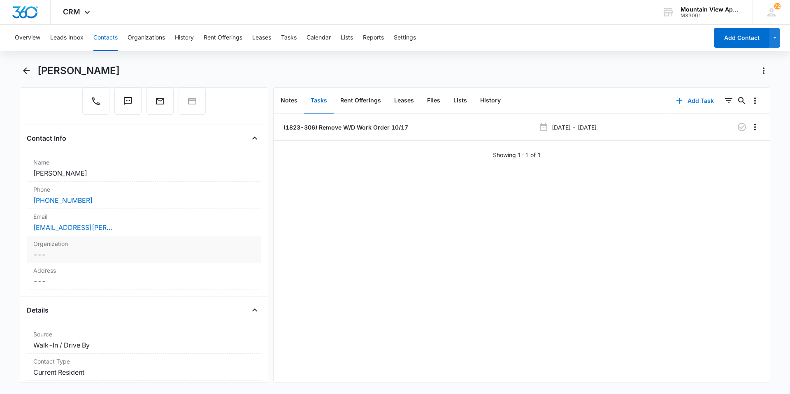
scroll to position [0, 0]
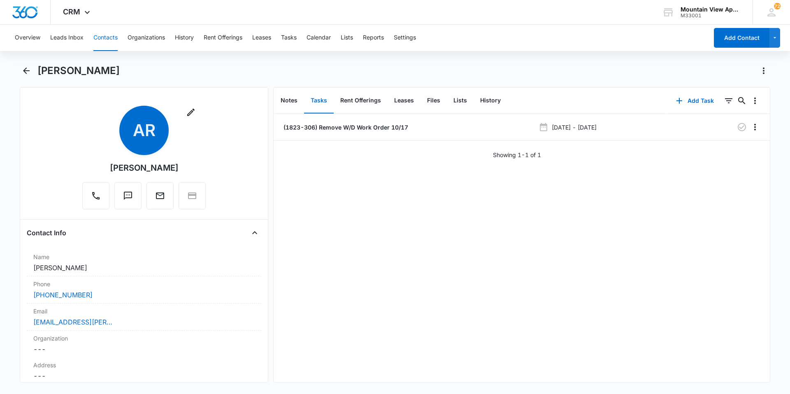
click at [107, 37] on button "Contacts" at bounding box center [105, 38] width 24 height 26
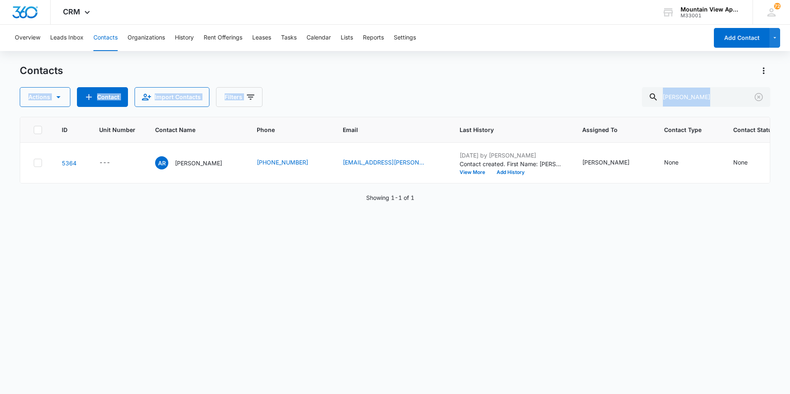
drag, startPoint x: 711, startPoint y: 107, endPoint x: 639, endPoint y: 74, distance: 79.9
click at [639, 74] on div "Contacts Actions Contact Import Contacts Filters [PERSON_NAME] ID Unit Number C…" at bounding box center [395, 228] width 751 height 329
drag, startPoint x: 639, startPoint y: 74, endPoint x: 704, endPoint y: 95, distance: 68.3
click at [705, 94] on input "[PERSON_NAME]" at bounding box center [706, 97] width 128 height 20
drag, startPoint x: 698, startPoint y: 96, endPoint x: 290, endPoint y: -30, distance: 427.4
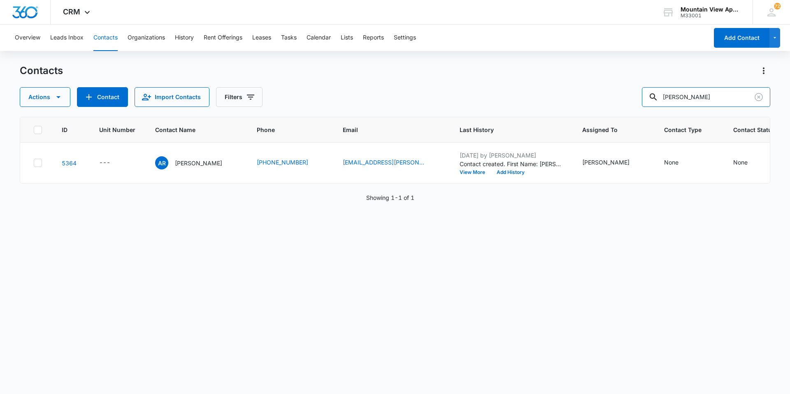
click at [290, 0] on html "CRM Apps Reputation Websites Forms CRM Email Social Content Ads Intelligence Fi…" at bounding box center [395, 197] width 790 height 394
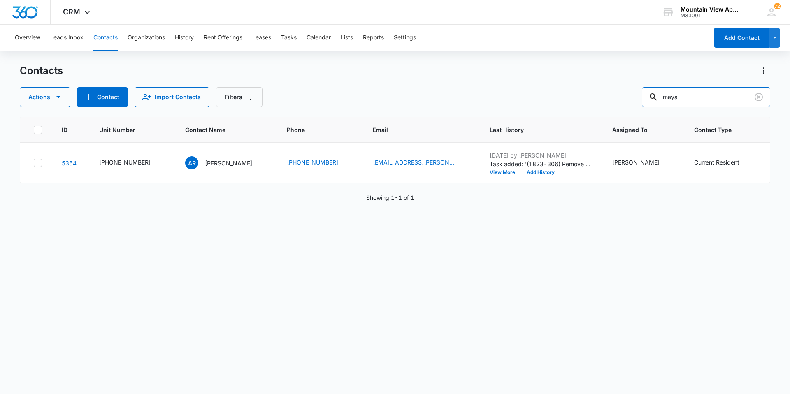
type input "maya"
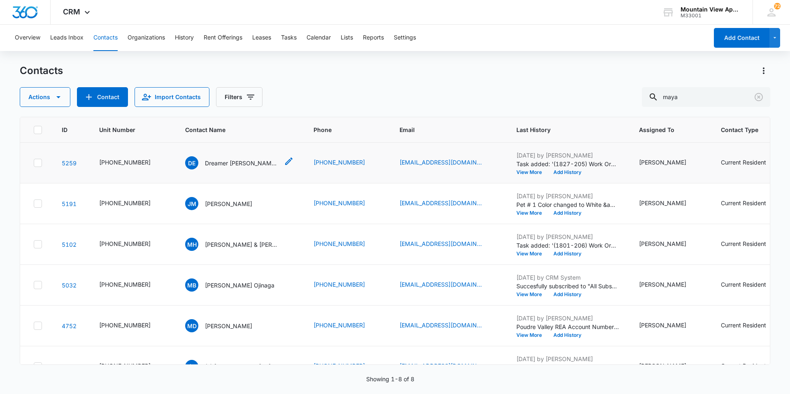
click at [243, 168] on div "DE Dreamer [PERSON_NAME] & [PERSON_NAME]" at bounding box center [232, 162] width 94 height 13
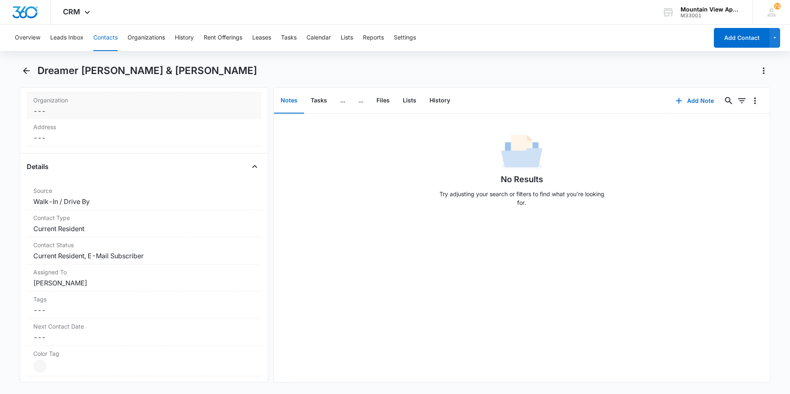
scroll to position [123, 0]
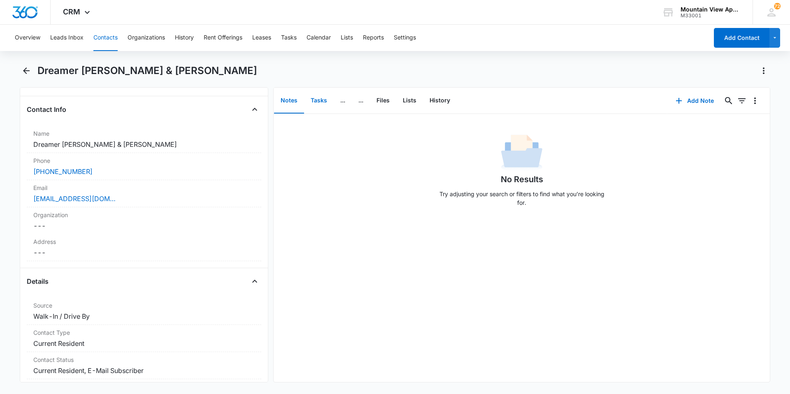
click at [316, 110] on button "Tasks" at bounding box center [319, 101] width 30 height 26
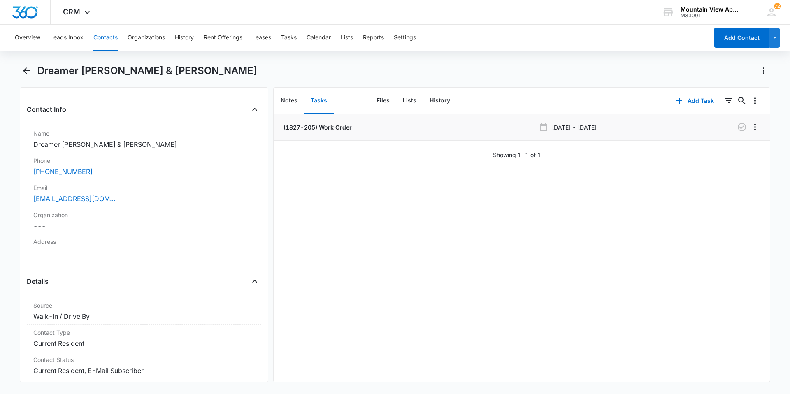
click at [325, 130] on p "(1827-205) Work Order" at bounding box center [317, 127] width 70 height 9
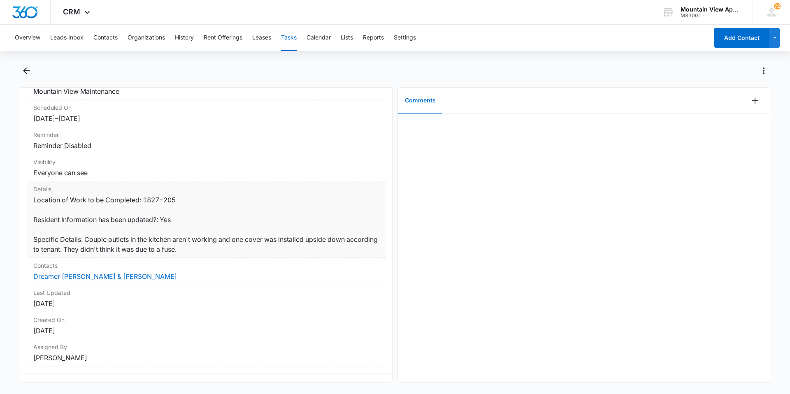
scroll to position [97, 0]
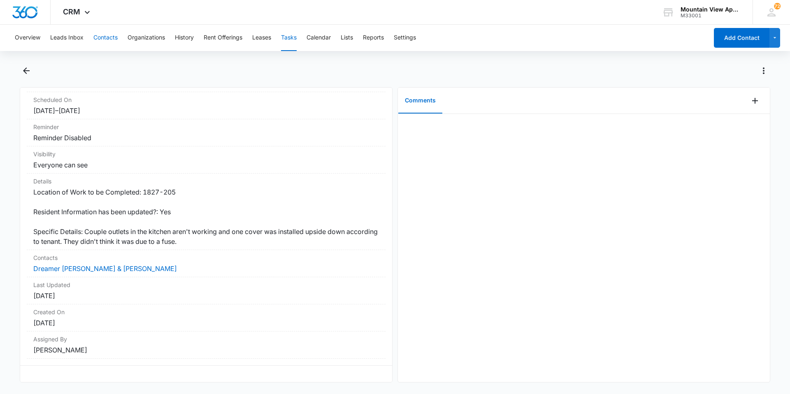
click at [106, 39] on button "Contacts" at bounding box center [105, 38] width 24 height 26
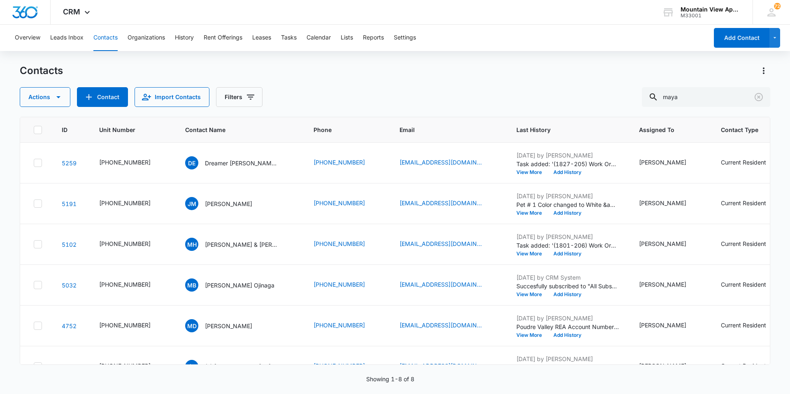
click at [531, 83] on div "Contacts Actions Contact Import Contacts Filters maya" at bounding box center [395, 85] width 751 height 43
drag, startPoint x: 712, startPoint y: 90, endPoint x: 159, endPoint y: 0, distance: 560.3
click at [119, 0] on html "CRM Apps Reputation Websites Forms CRM Email Social Content Ads Intelligence Fi…" at bounding box center [395, 197] width 790 height 394
type input "[GEOGRAPHIC_DATA]"
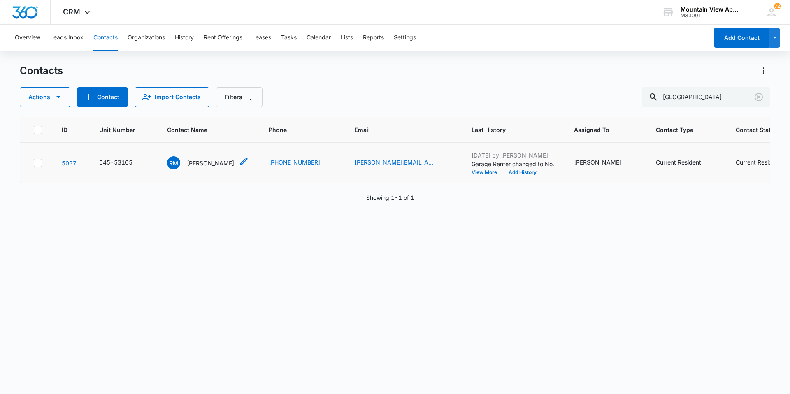
click at [214, 163] on p "[PERSON_NAME]" at bounding box center [210, 163] width 47 height 9
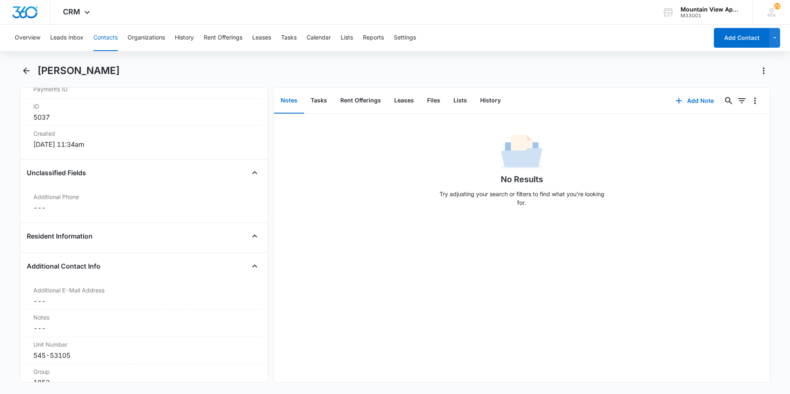
scroll to position [658, 0]
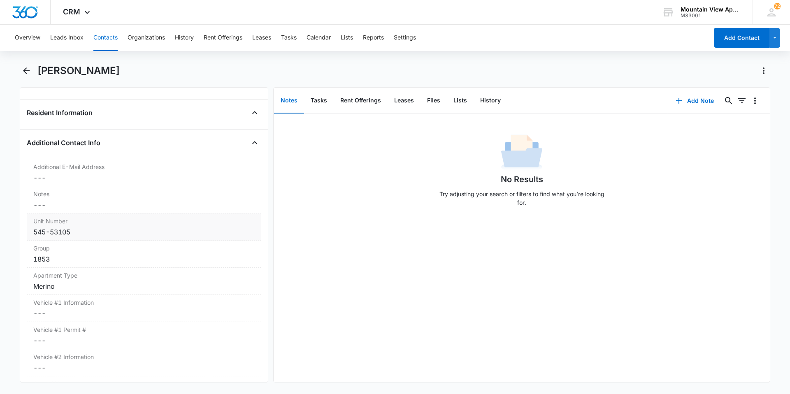
click at [60, 234] on div "545-53105" at bounding box center [143, 232] width 221 height 10
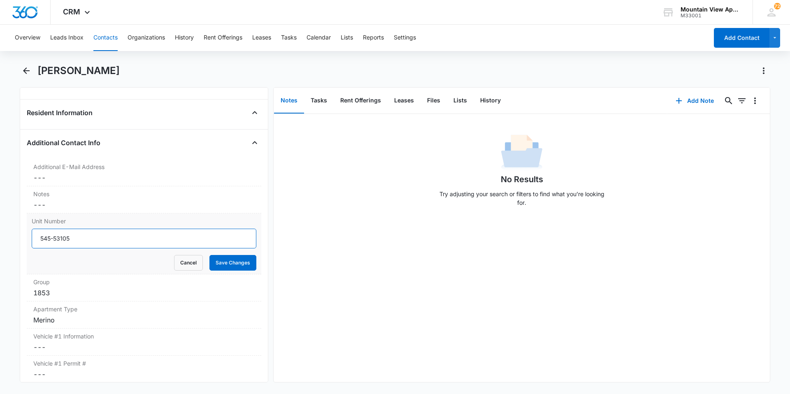
click at [61, 241] on input "545-53105" at bounding box center [144, 239] width 225 height 20
type input "[PHONE_NUMBER]"
click at [237, 262] on button "Save Changes" at bounding box center [232, 263] width 47 height 16
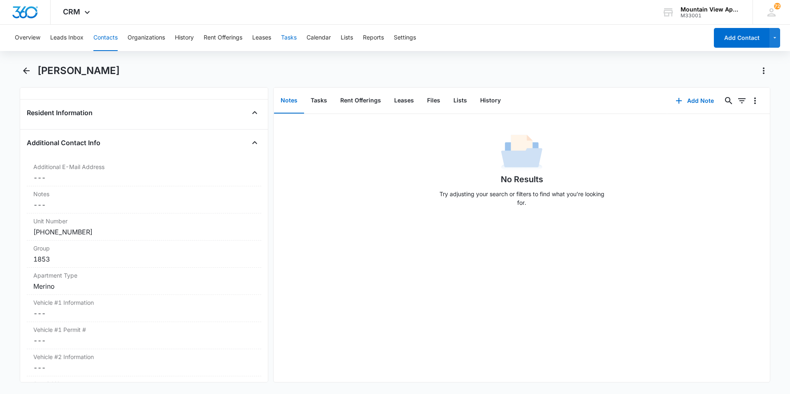
click at [293, 39] on button "Tasks" at bounding box center [289, 38] width 16 height 26
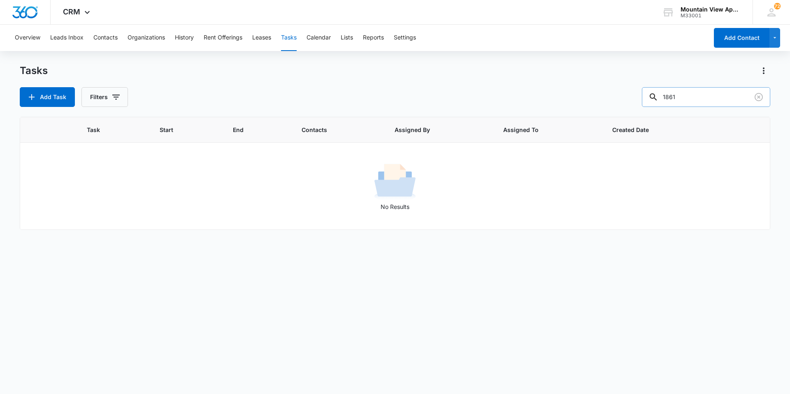
click at [692, 88] on input "1861" at bounding box center [706, 97] width 128 height 20
type input "1853"
